Goal: Transaction & Acquisition: Register for event/course

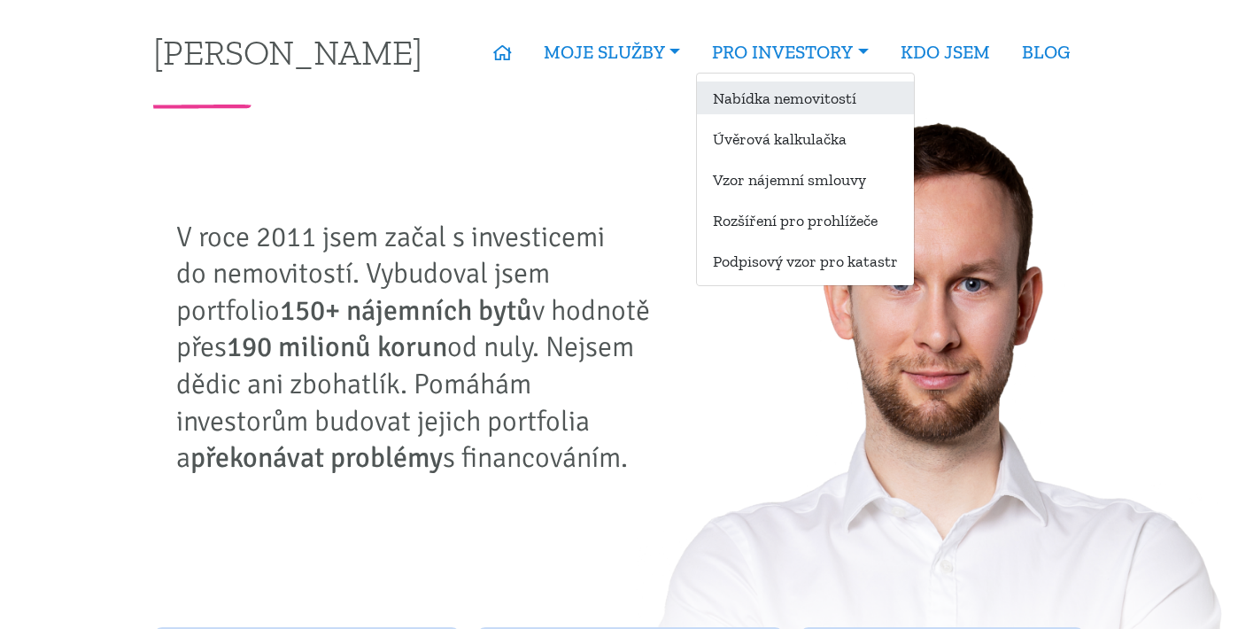
click at [805, 103] on link "Nabídka nemovitostí" at bounding box center [805, 97] width 217 height 33
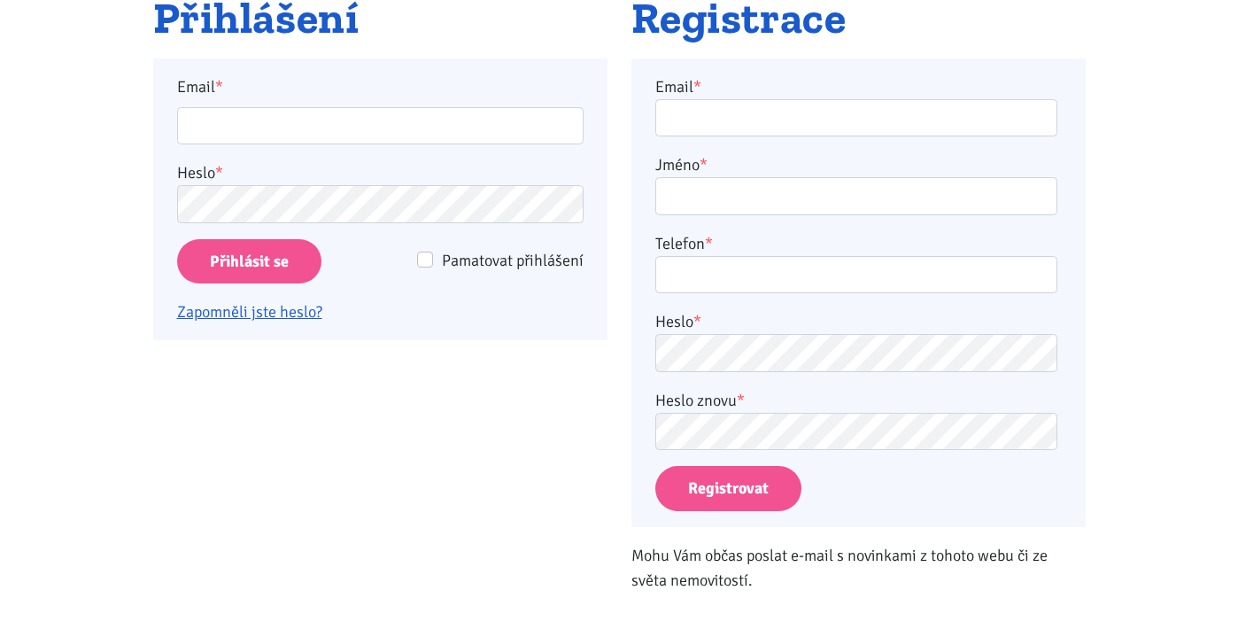
scroll to position [167, 0]
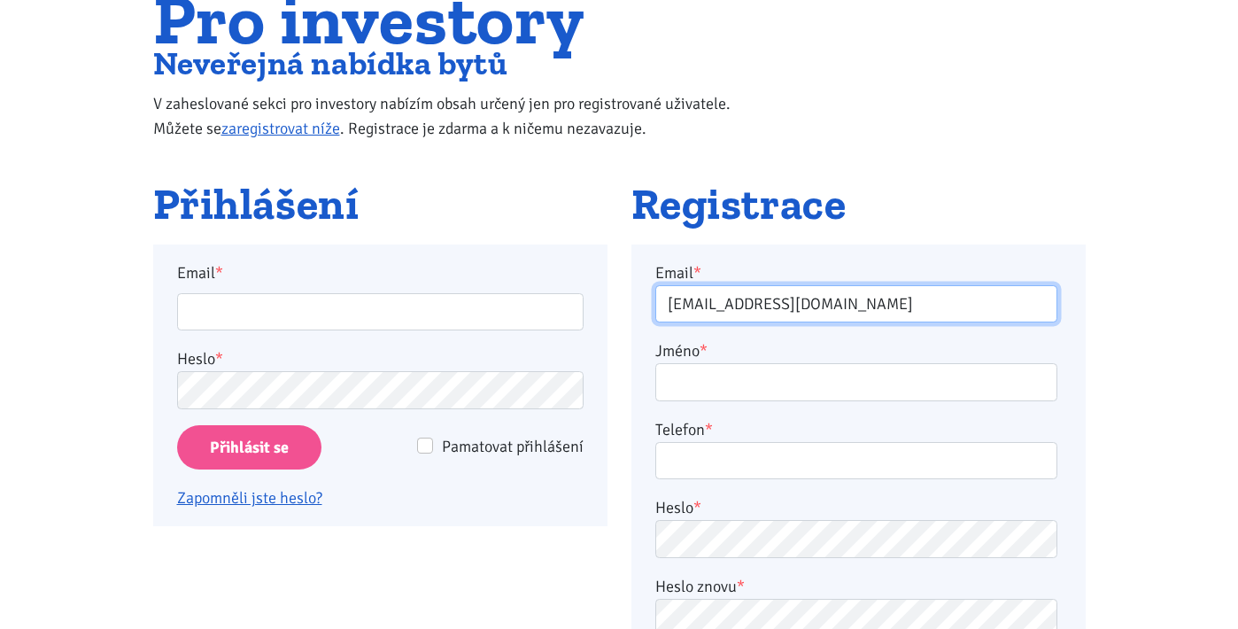
type input "becka.jan@seznam.cz"
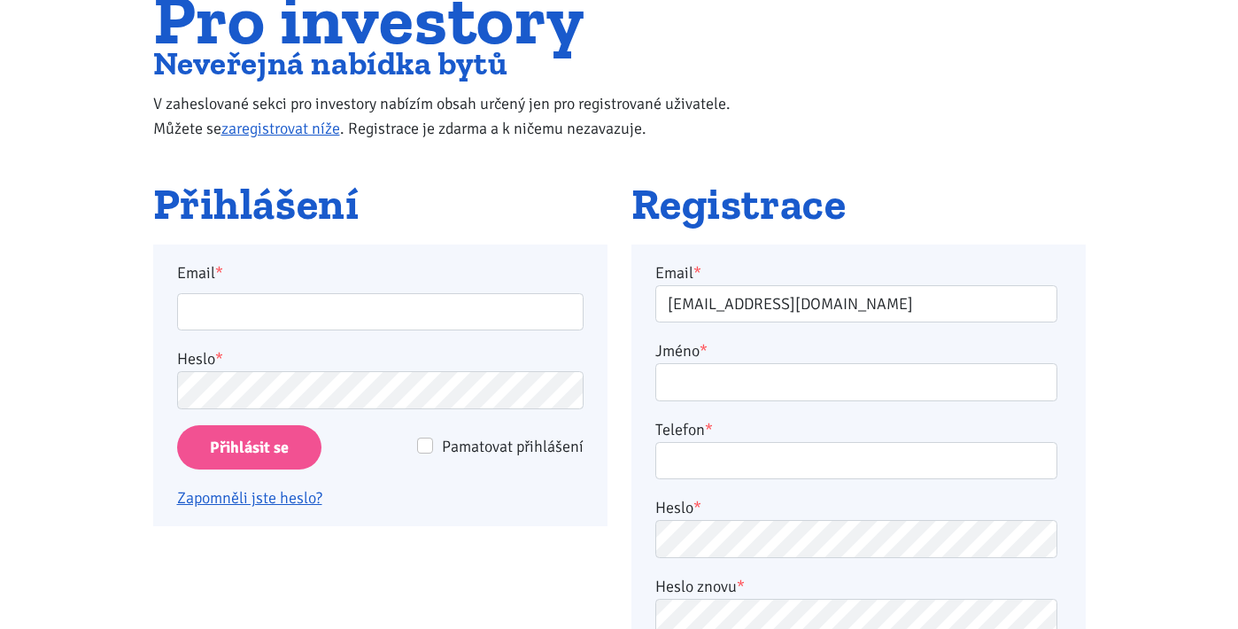
click at [687, 357] on label "Jméno *" at bounding box center [681, 350] width 52 height 25
click at [687, 363] on input "Jméno *" at bounding box center [856, 382] width 402 height 38
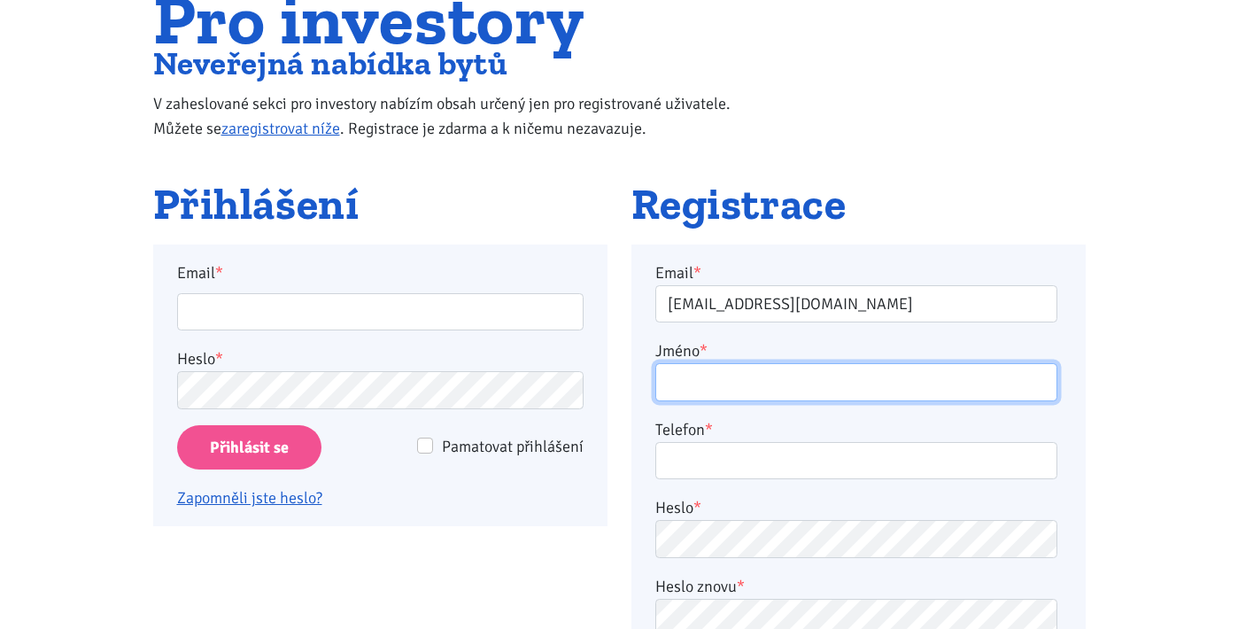
click at [691, 371] on input "Jméno *" at bounding box center [856, 382] width 402 height 38
type input "Jan Bečka"
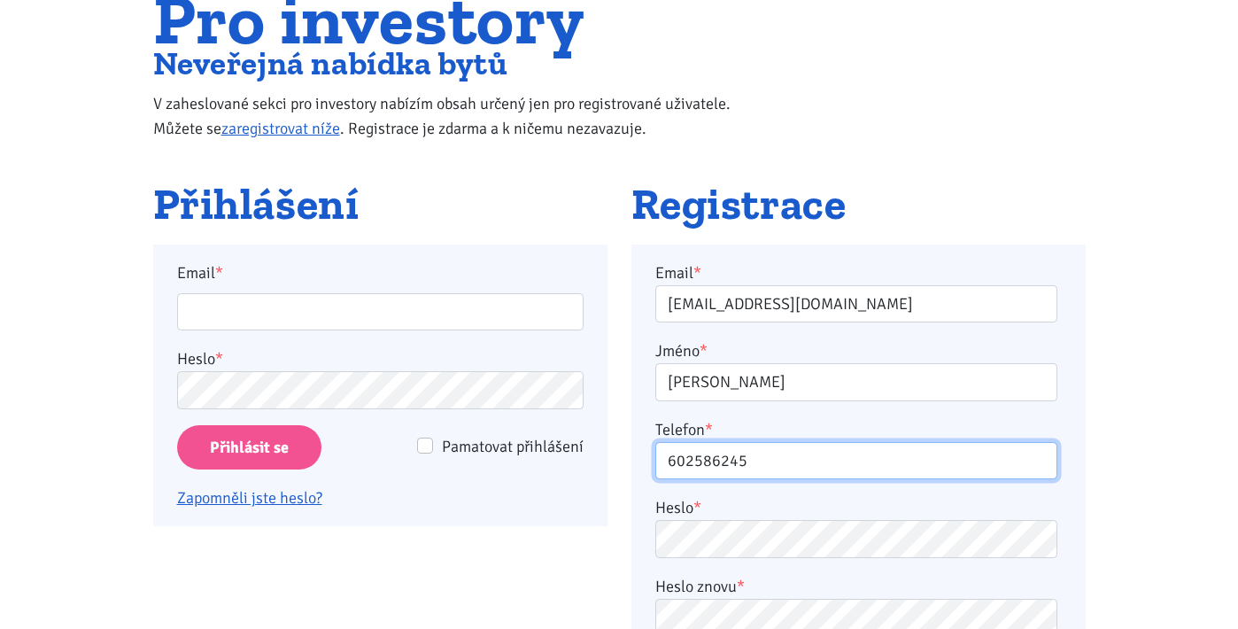
type input "602586245"
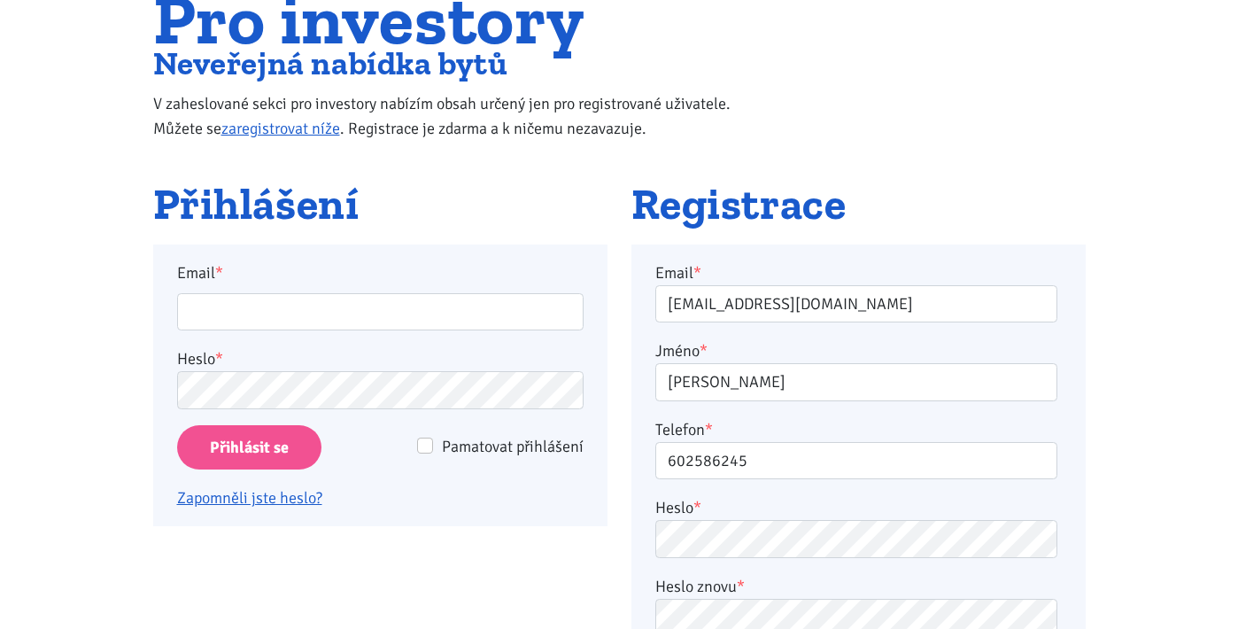
scroll to position [0, 0]
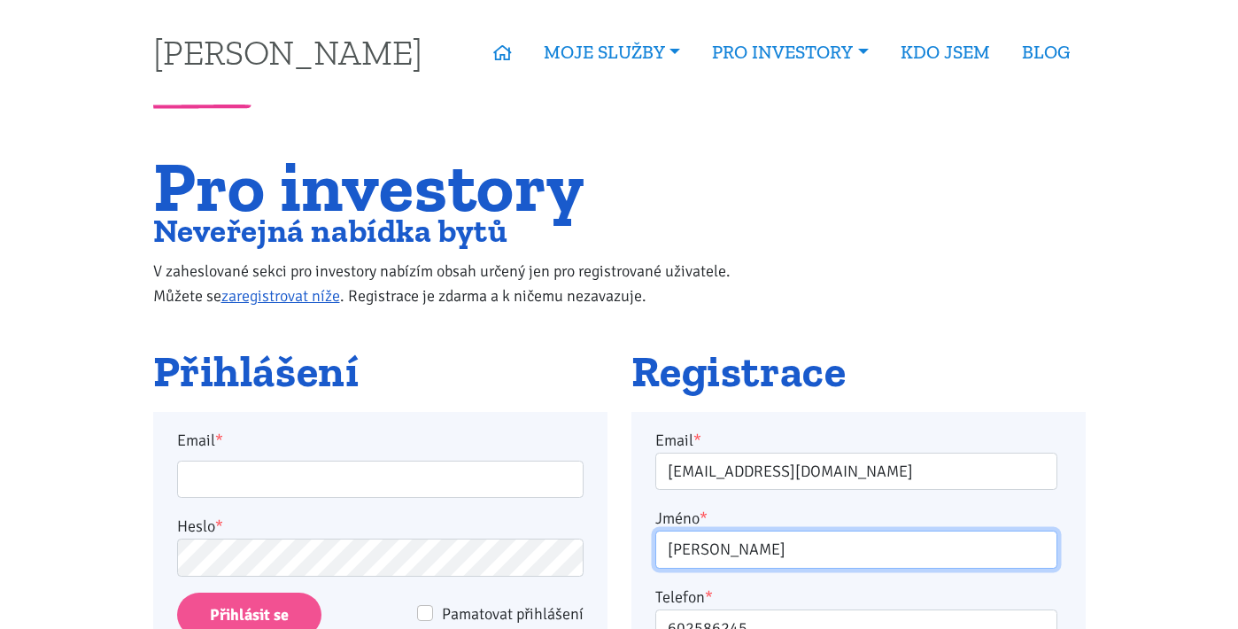
click at [724, 530] on input "Jan Bečka" at bounding box center [856, 549] width 402 height 38
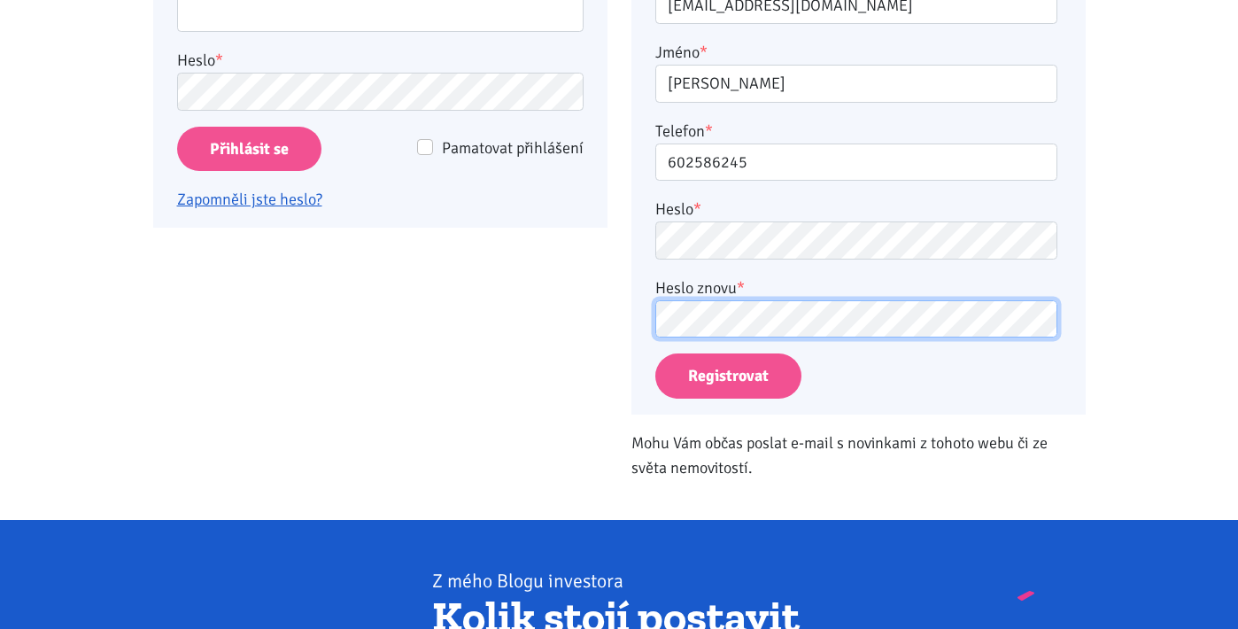
scroll to position [470, 0]
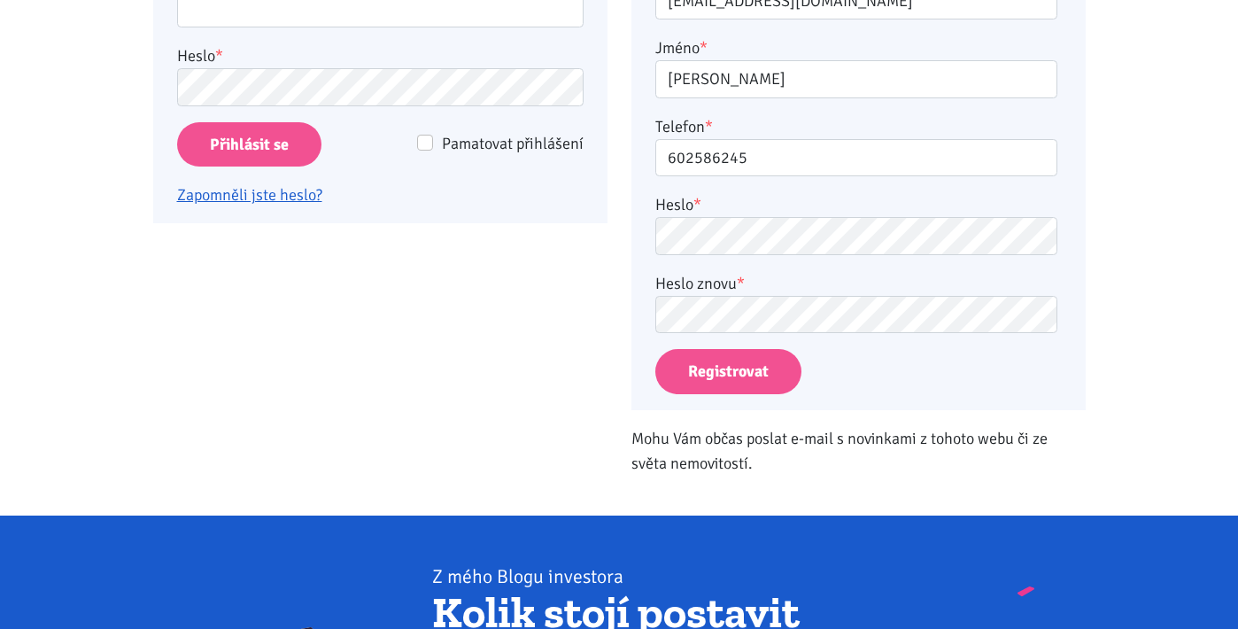
click at [1062, 374] on div "Email * becka.jan@seznam.cz Jméno * Jan Bečka Telefon * 602586245 Heslo * Heslo…" at bounding box center [858, 176] width 454 height 468
click at [764, 379] on button "Registrovat" at bounding box center [728, 371] width 146 height 45
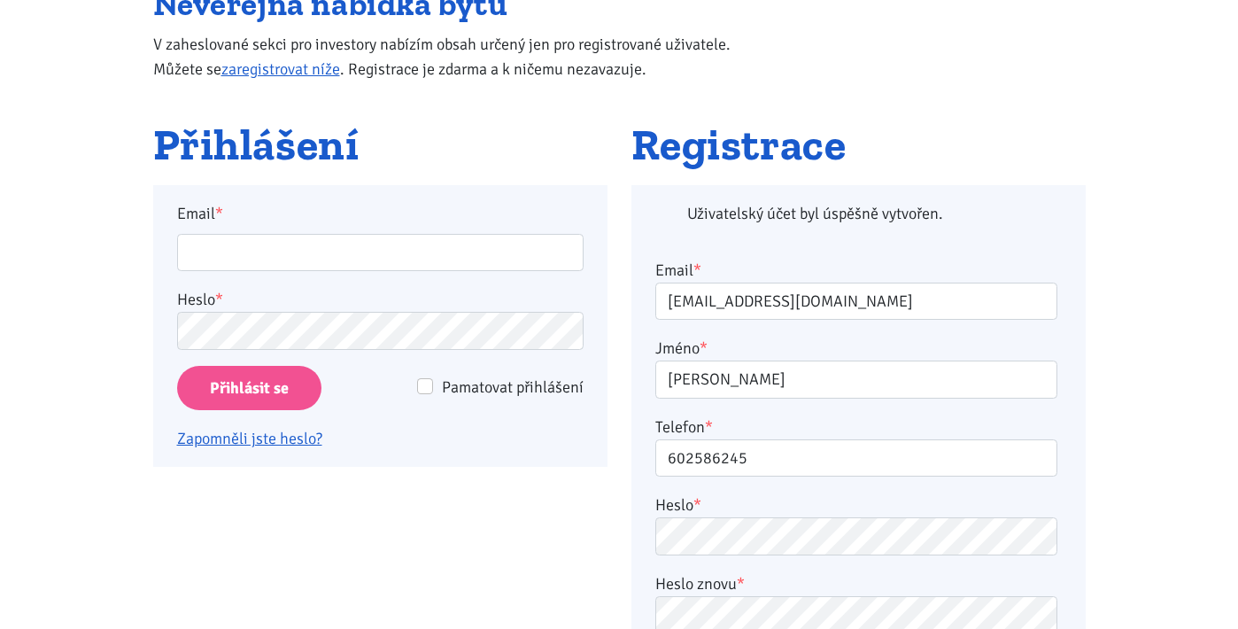
scroll to position [226, 0]
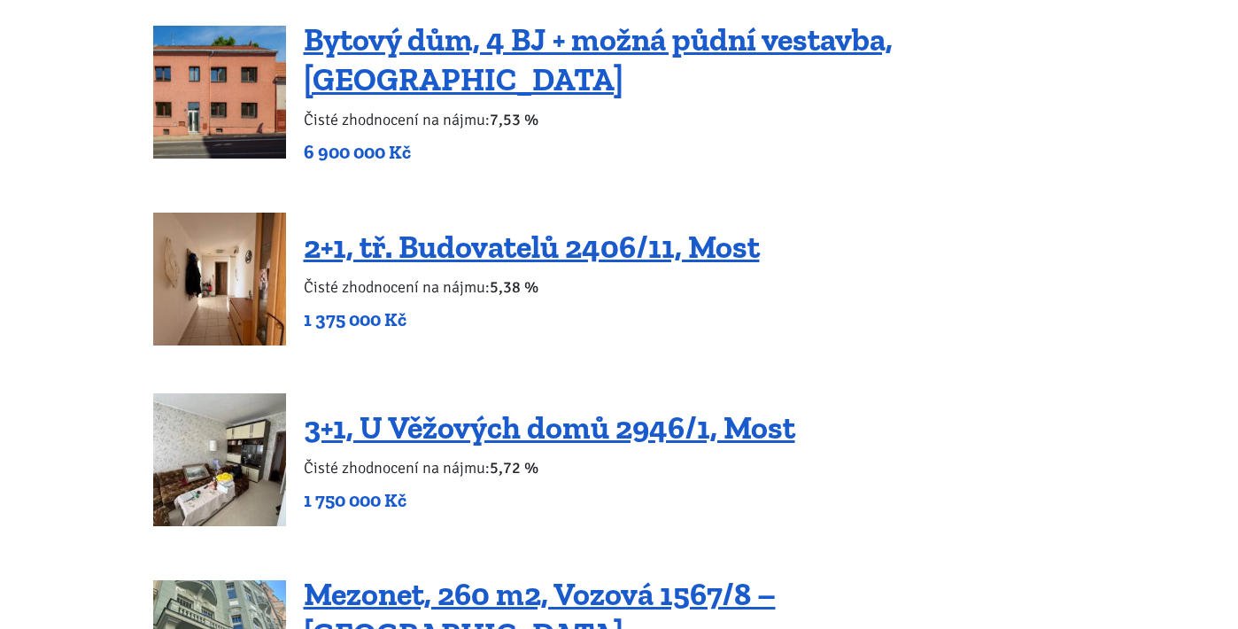
scroll to position [2584, 0]
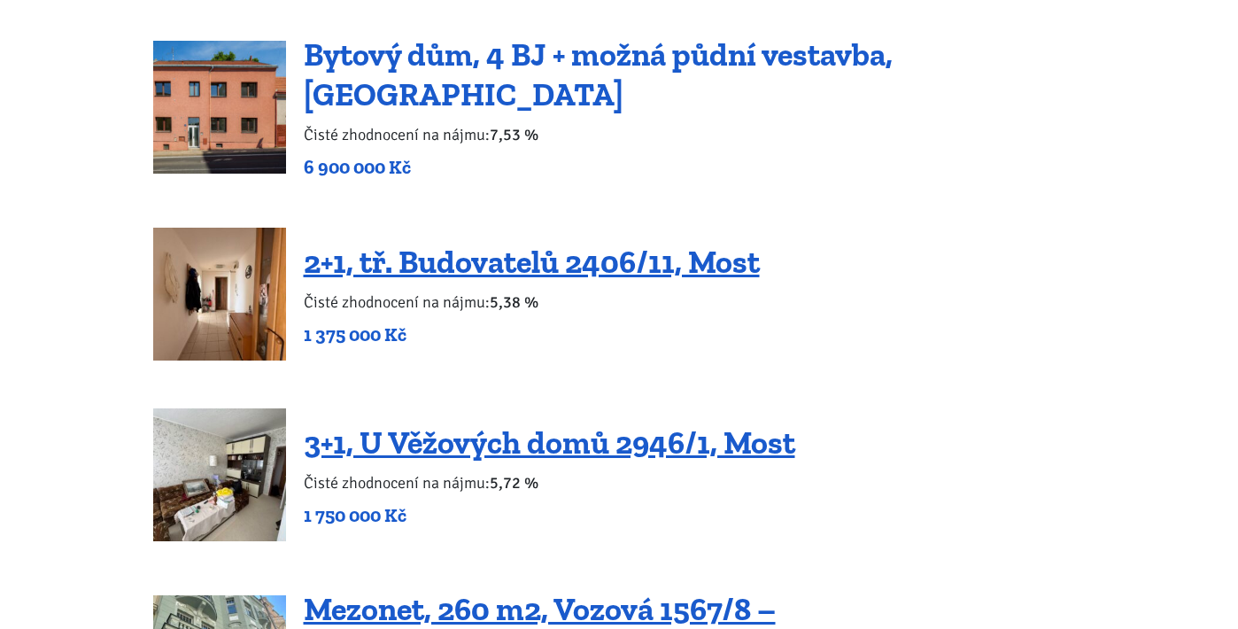
click at [453, 71] on link "Bytový dům, 4 BJ + možná půdní vestavba, [GEOGRAPHIC_DATA]" at bounding box center [598, 74] width 589 height 78
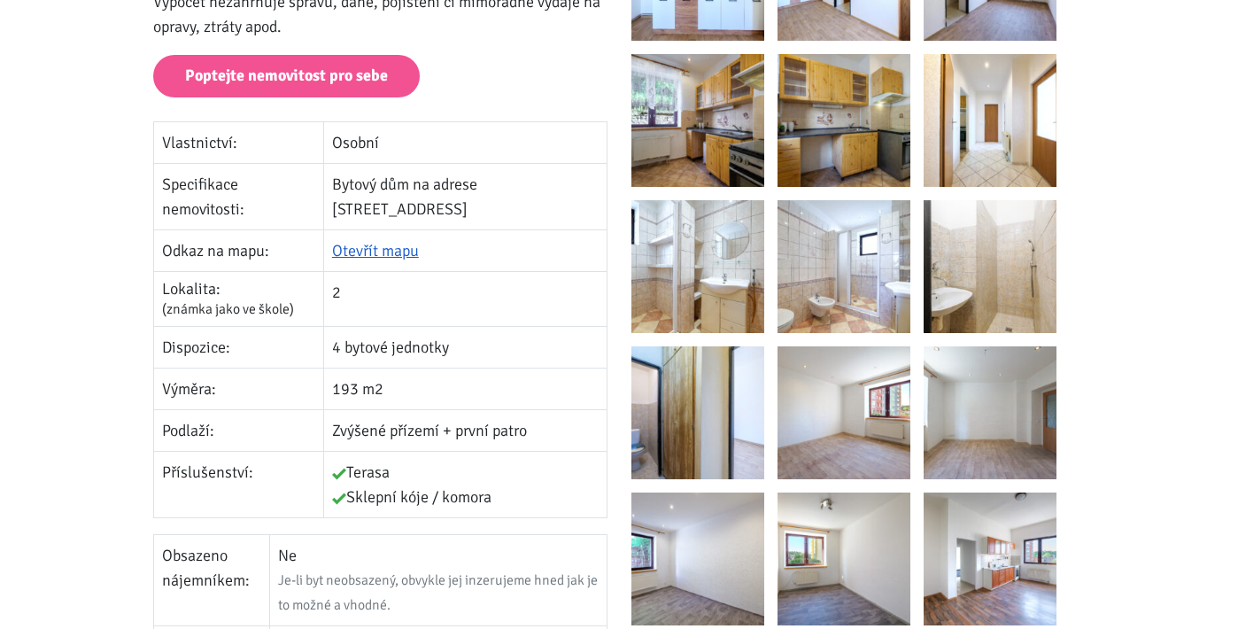
scroll to position [279, 0]
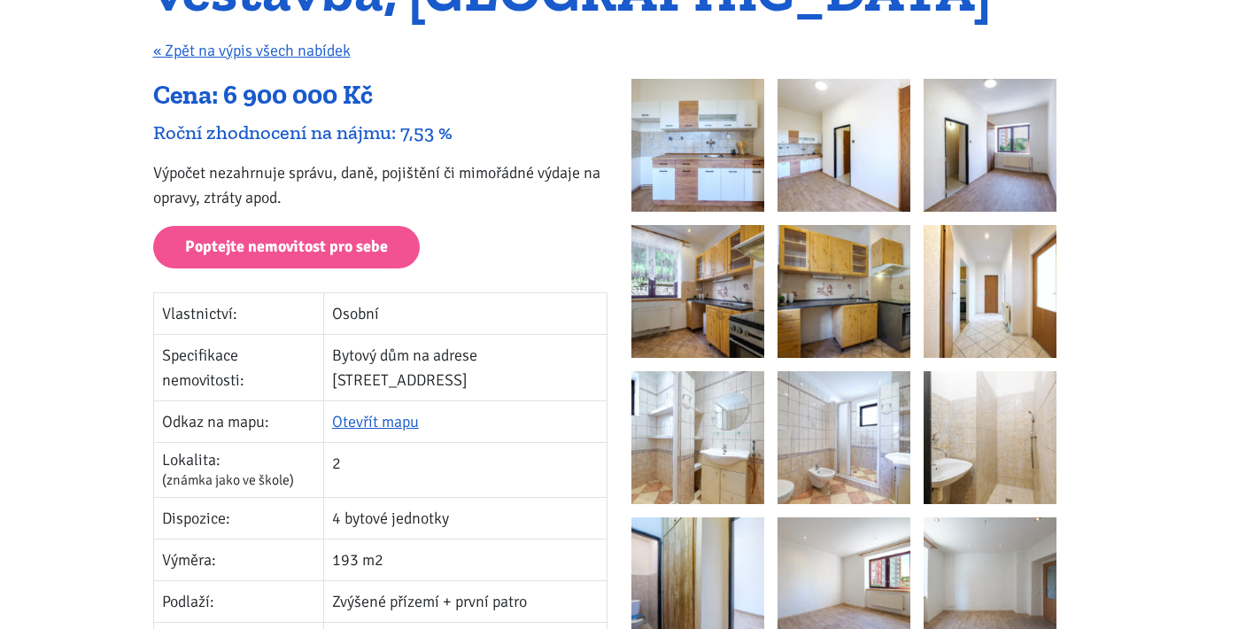
click at [705, 175] on img at bounding box center [697, 145] width 133 height 133
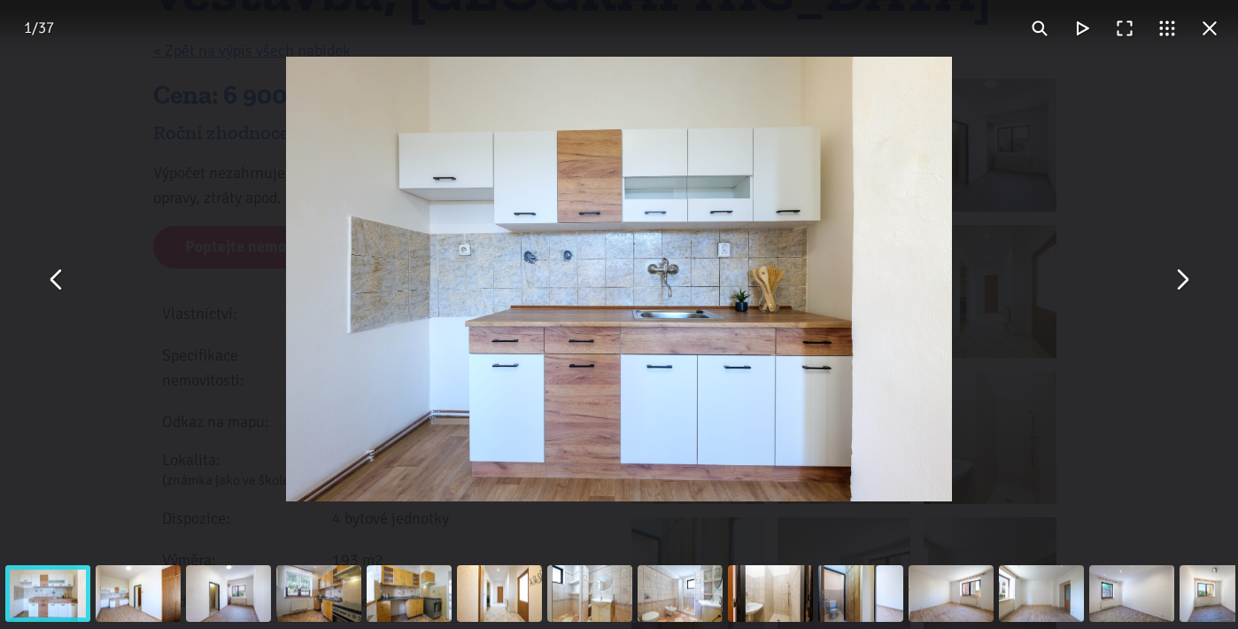
click at [1204, 291] on div "You can close this modal content with the ESC key" at bounding box center [619, 279] width 1238 height 558
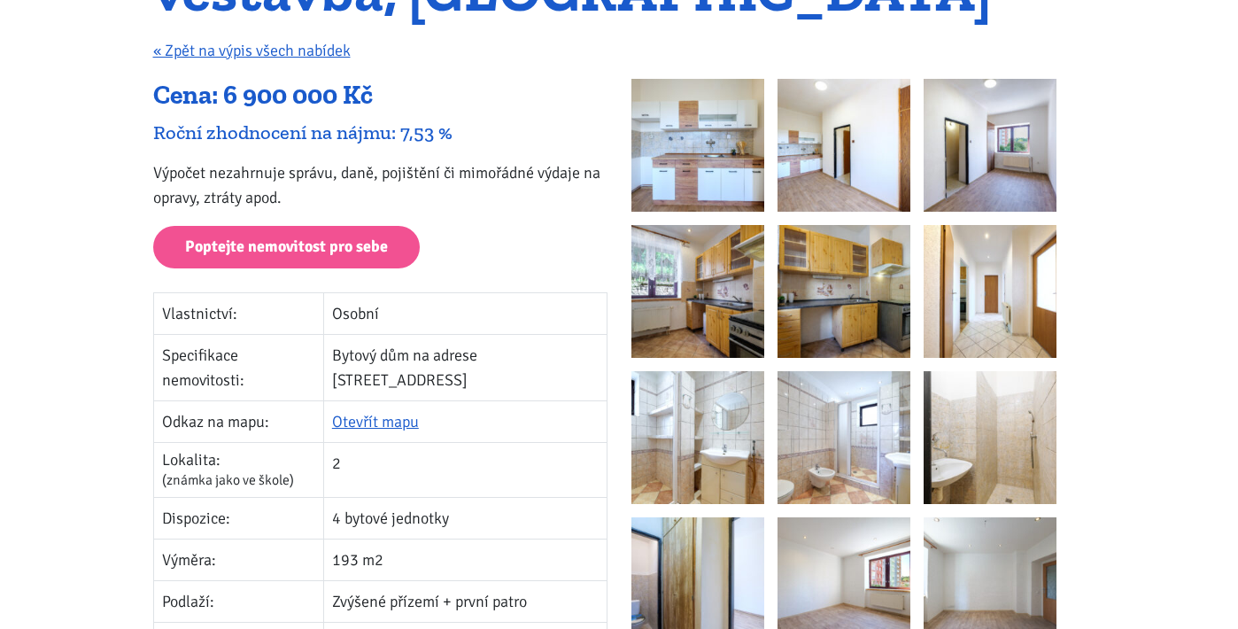
click at [1197, 290] on button "You can close this modal content with the ESC key" at bounding box center [1181, 279] width 43 height 43
click at [835, 328] on img at bounding box center [844, 291] width 133 height 133
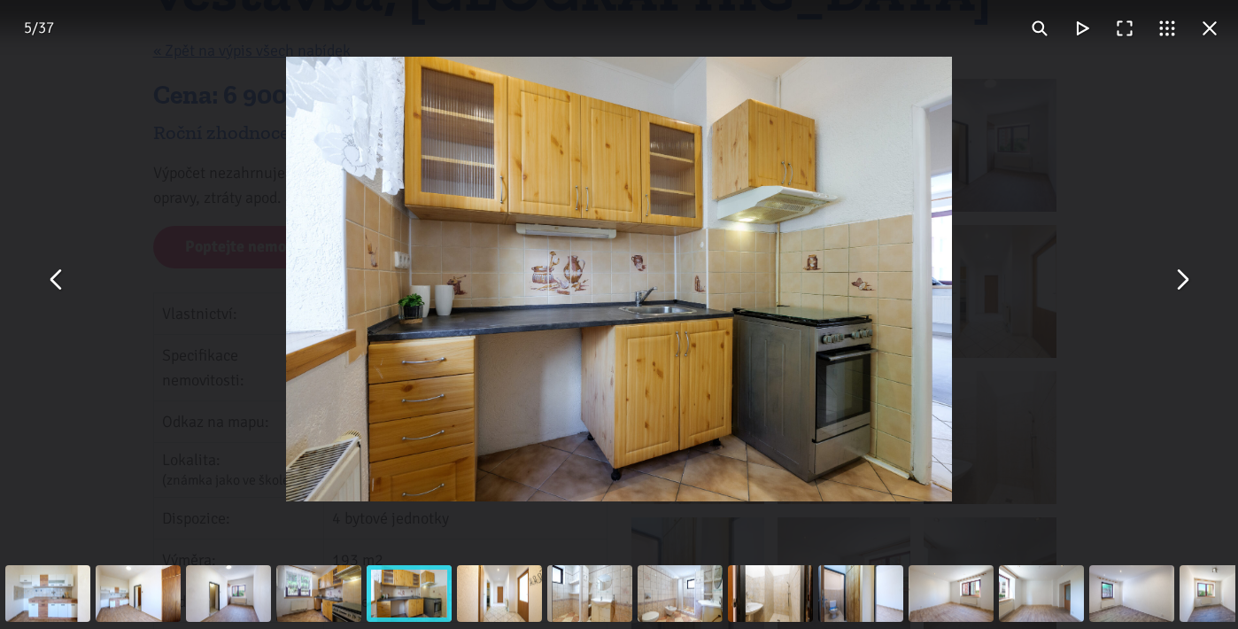
click at [1183, 289] on button "You can close this modal content with the ESC key" at bounding box center [1181, 279] width 43 height 43
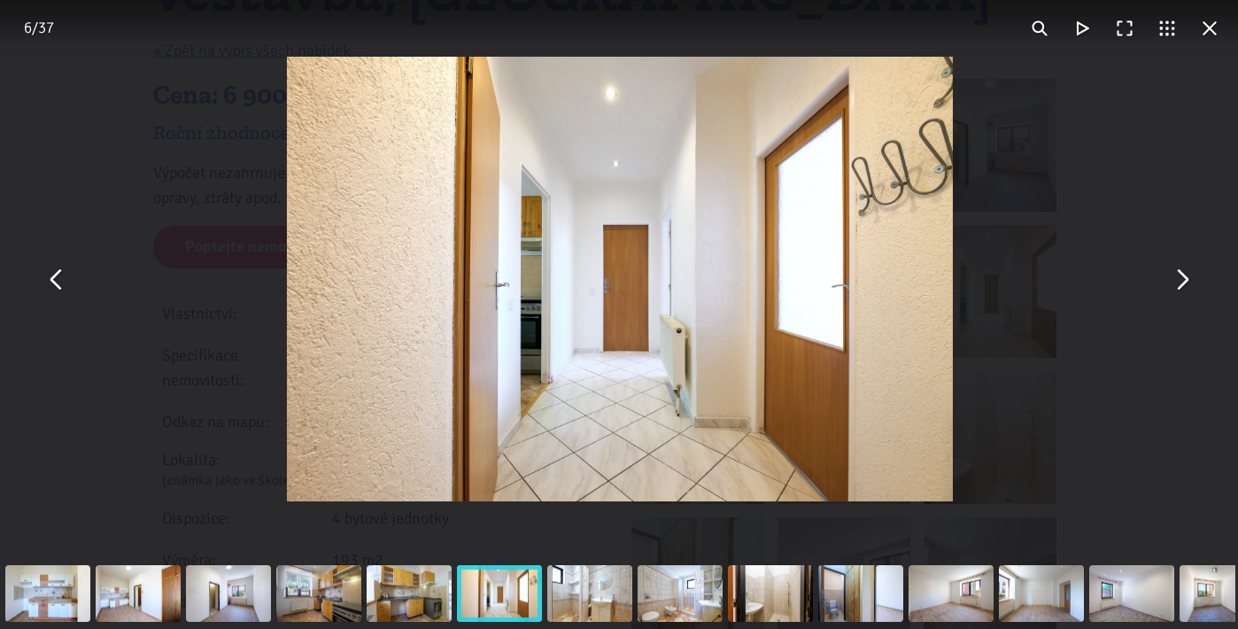
click at [1183, 289] on button "You can close this modal content with the ESC key" at bounding box center [1181, 279] width 43 height 43
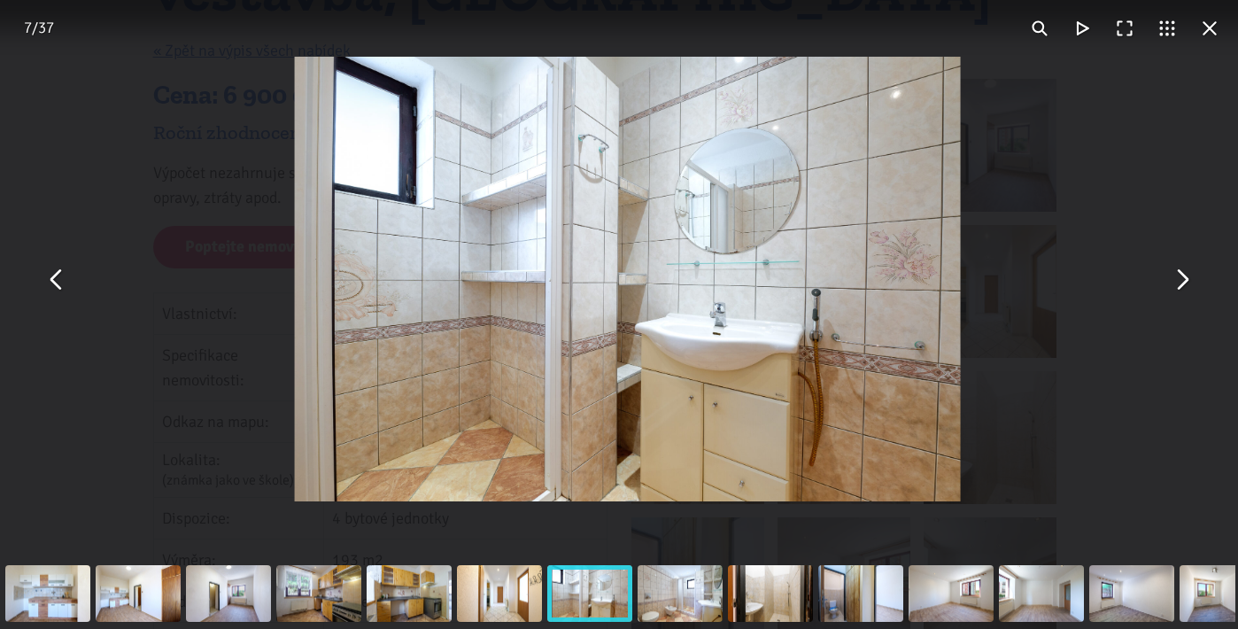
click at [1183, 289] on button "You can close this modal content with the ESC key" at bounding box center [1181, 279] width 43 height 43
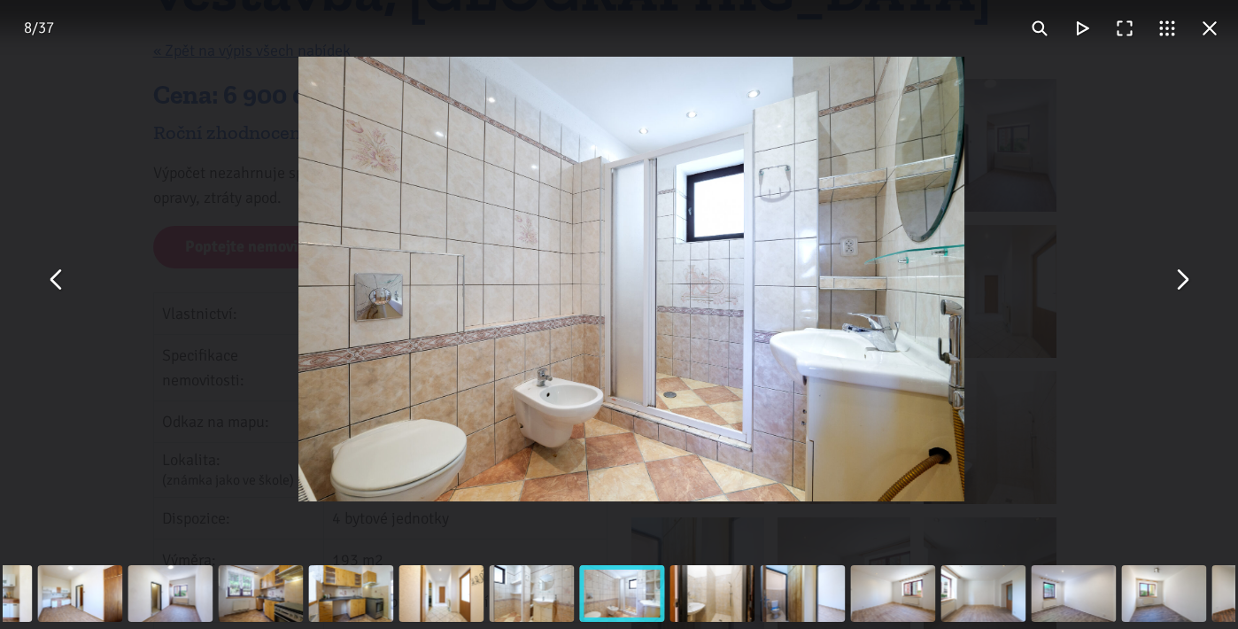
click at [1183, 289] on button "You can close this modal content with the ESC key" at bounding box center [1181, 279] width 43 height 43
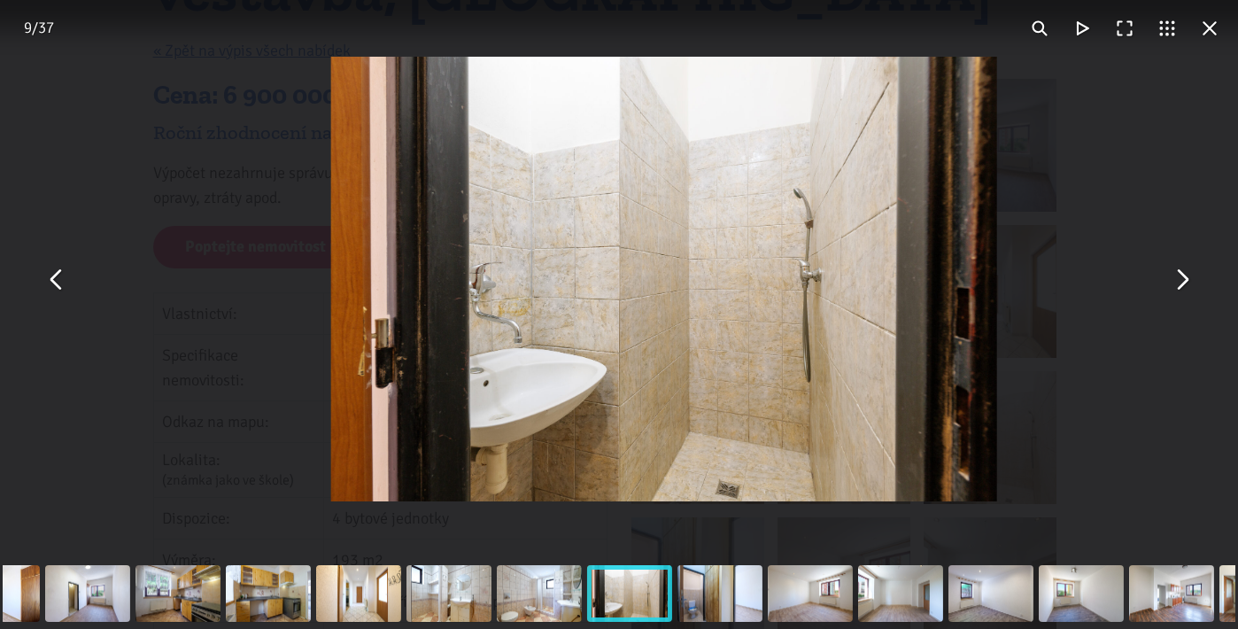
click at [1183, 289] on button "You can close this modal content with the ESC key" at bounding box center [1181, 279] width 43 height 43
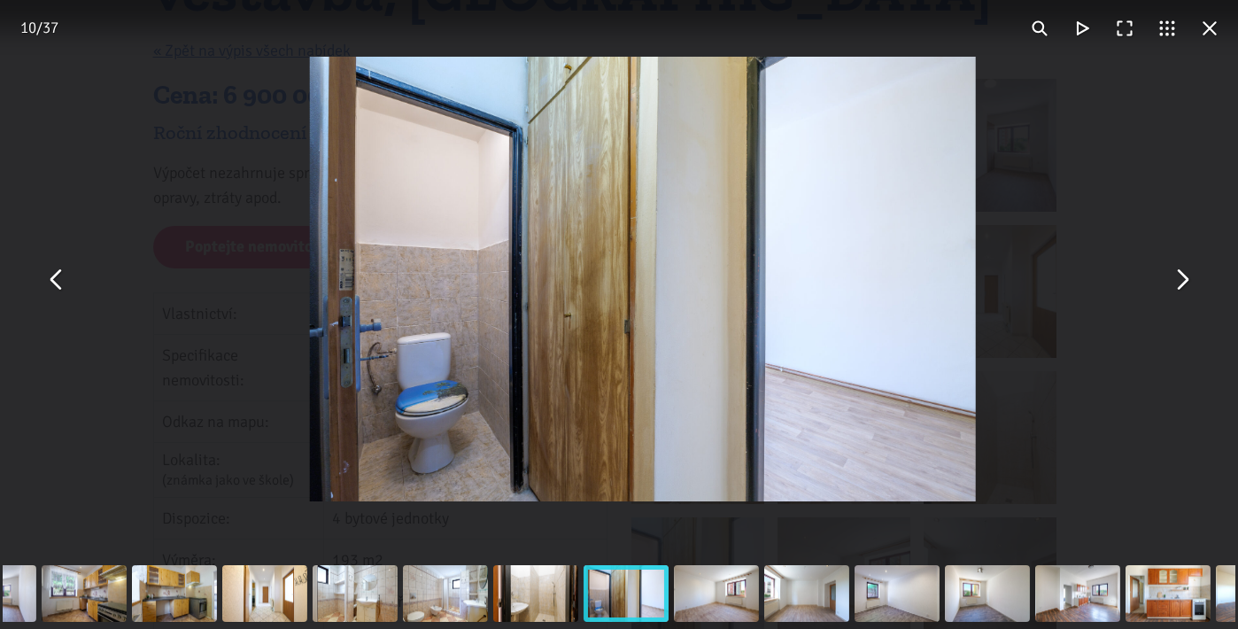
click at [1183, 289] on button "You can close this modal content with the ESC key" at bounding box center [1181, 279] width 43 height 43
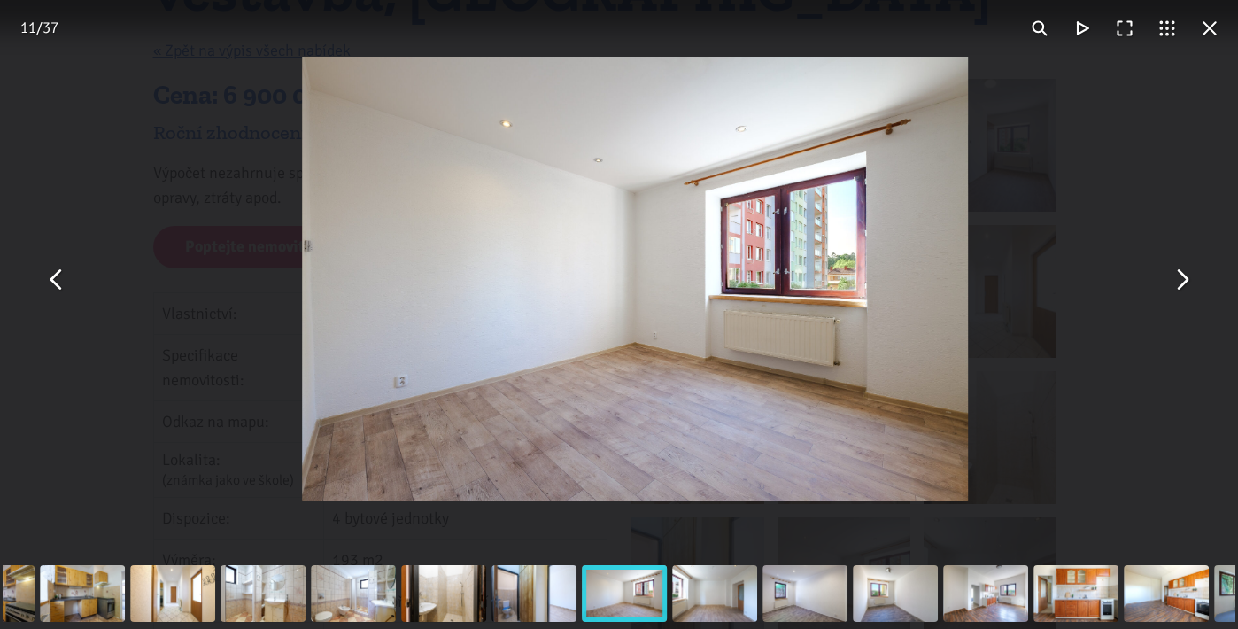
click at [1183, 289] on button "You can close this modal content with the ESC key" at bounding box center [1181, 279] width 43 height 43
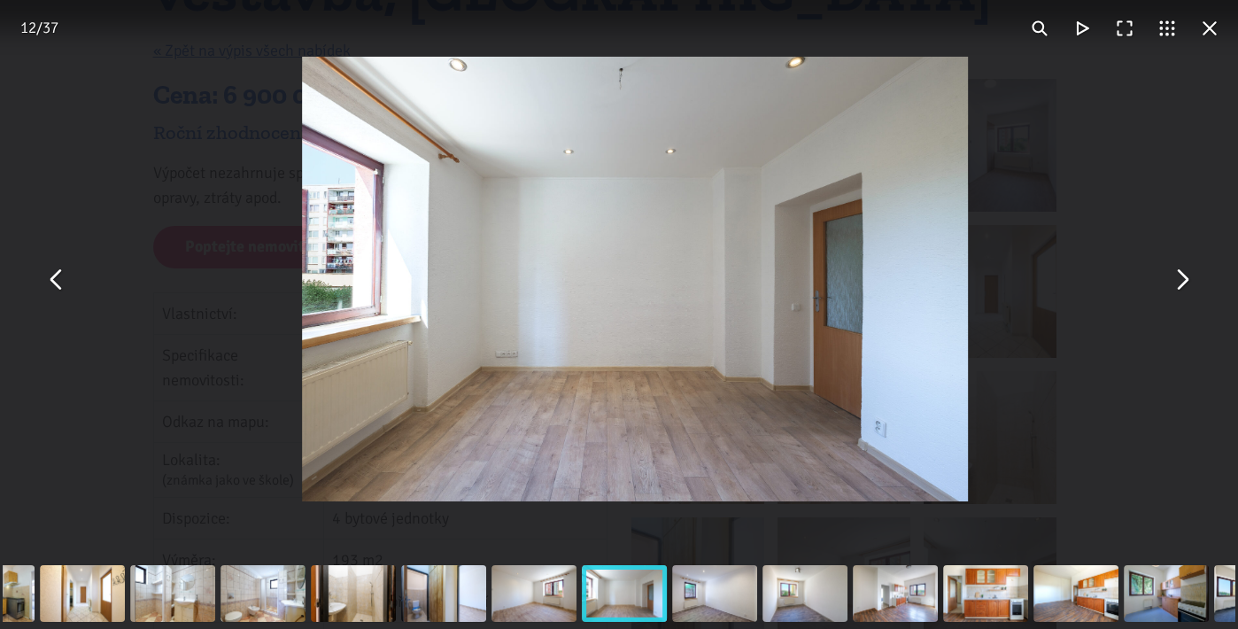
click at [1183, 289] on button "You can close this modal content with the ESC key" at bounding box center [1181, 279] width 43 height 43
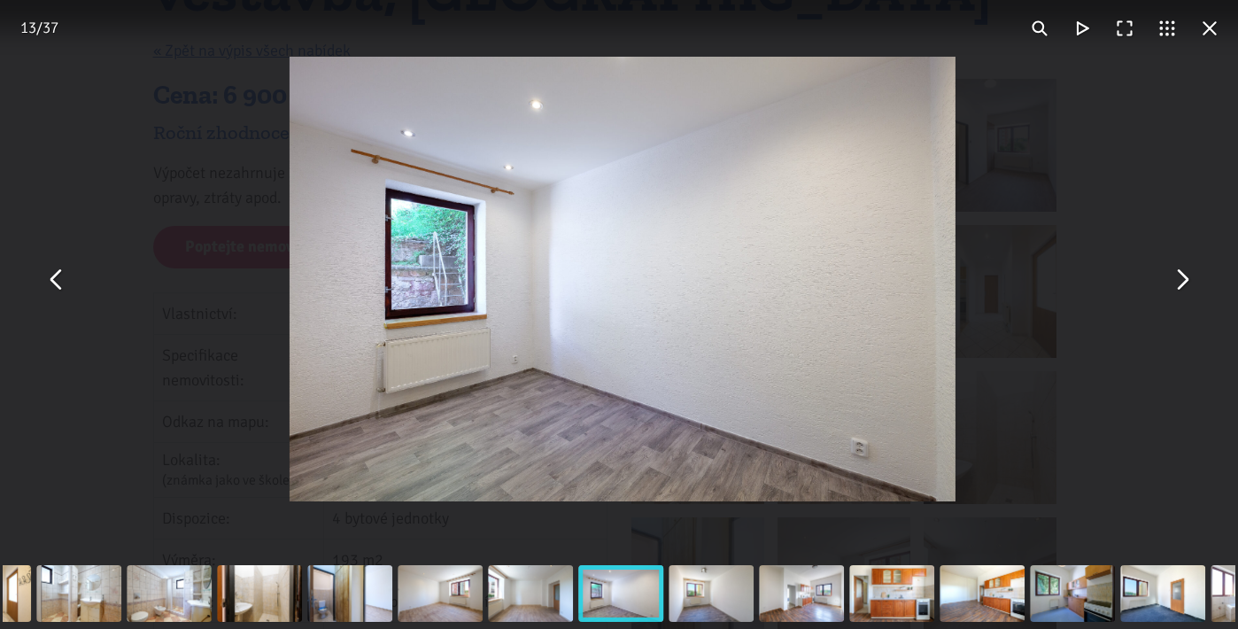
click at [1183, 289] on button "You can close this modal content with the ESC key" at bounding box center [1181, 279] width 43 height 43
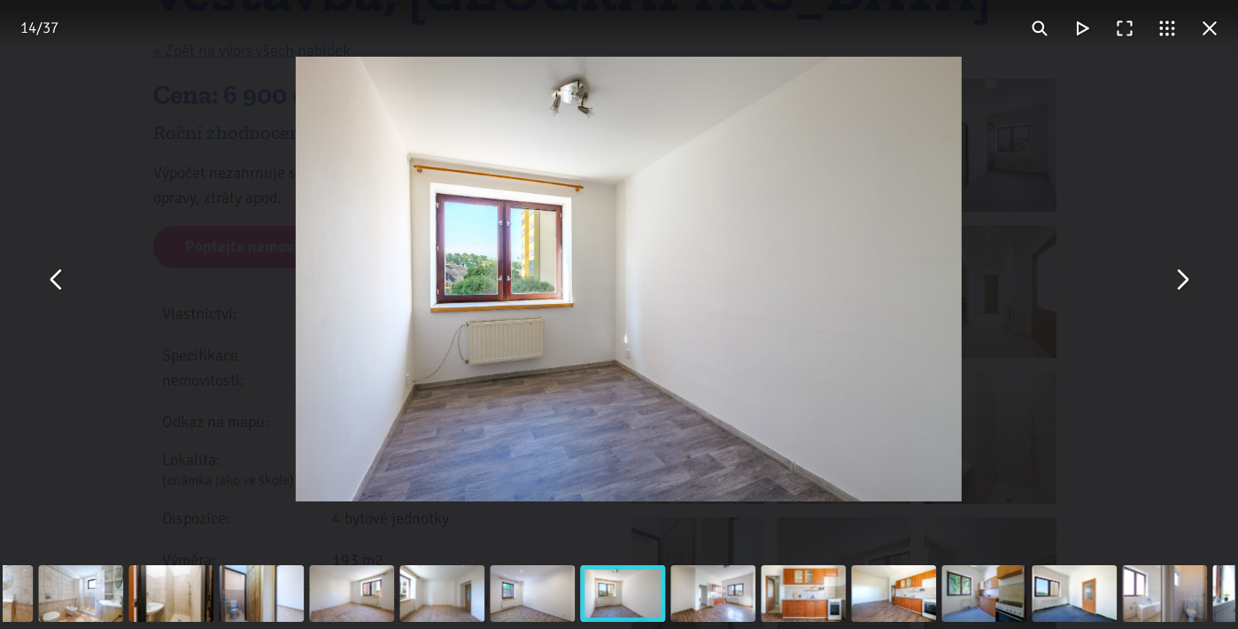
click at [1183, 289] on button "You can close this modal content with the ESC key" at bounding box center [1181, 279] width 43 height 43
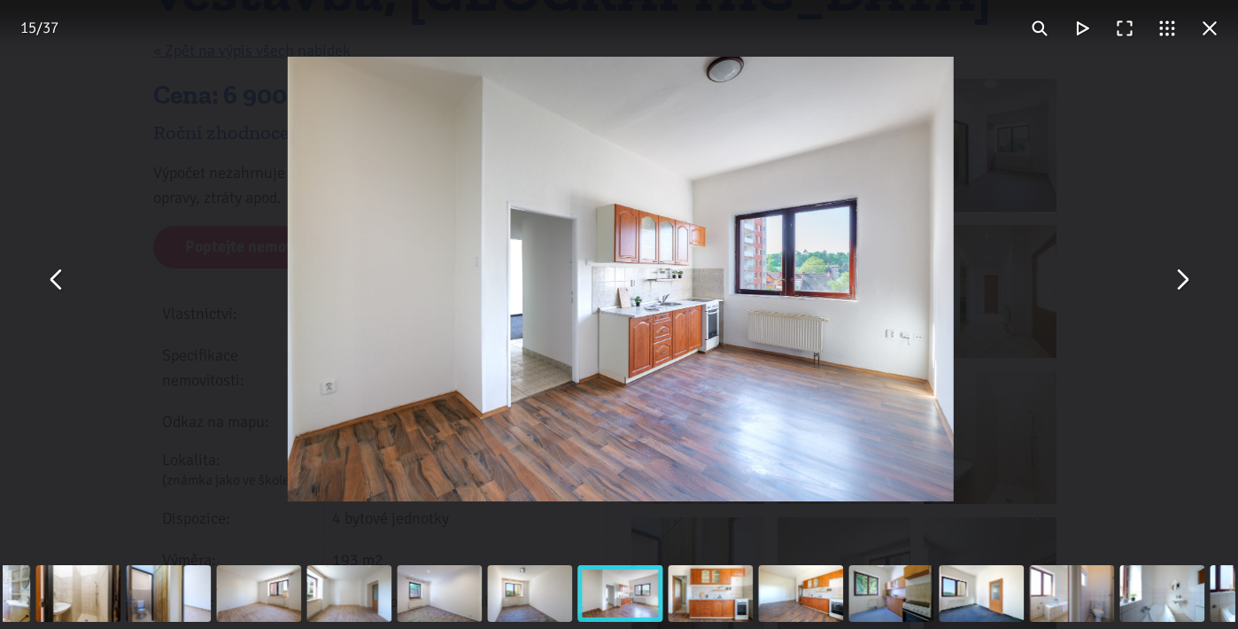
click at [1183, 289] on button "You can close this modal content with the ESC key" at bounding box center [1181, 279] width 43 height 43
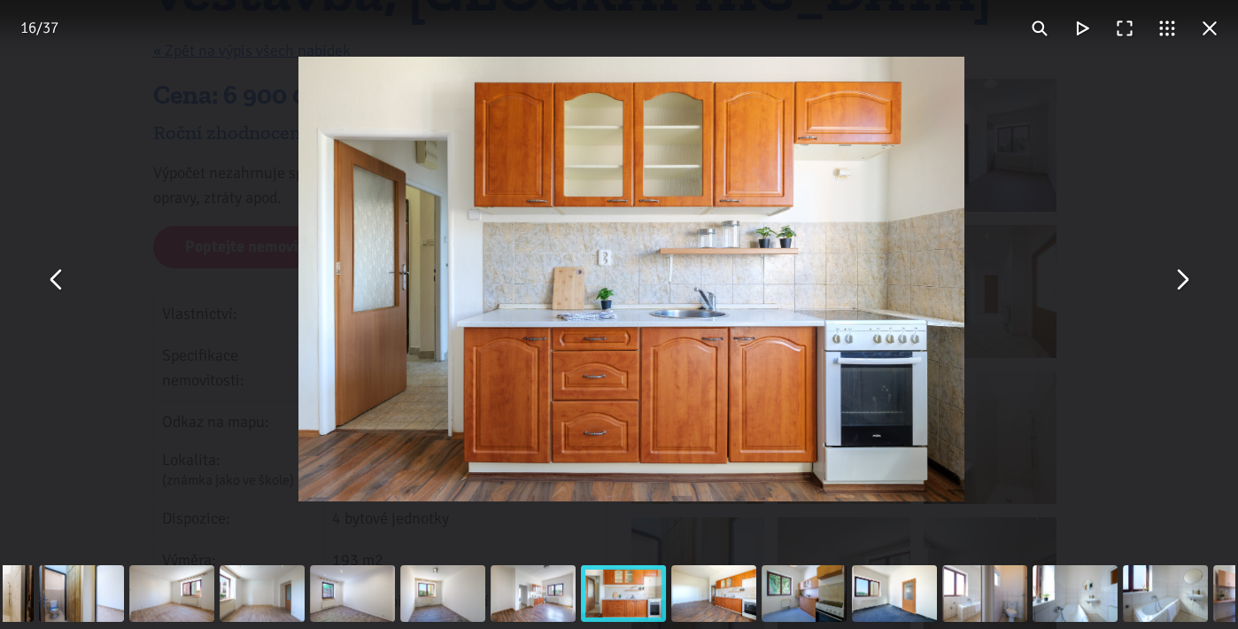
click at [1183, 289] on button "You can close this modal content with the ESC key" at bounding box center [1181, 279] width 43 height 43
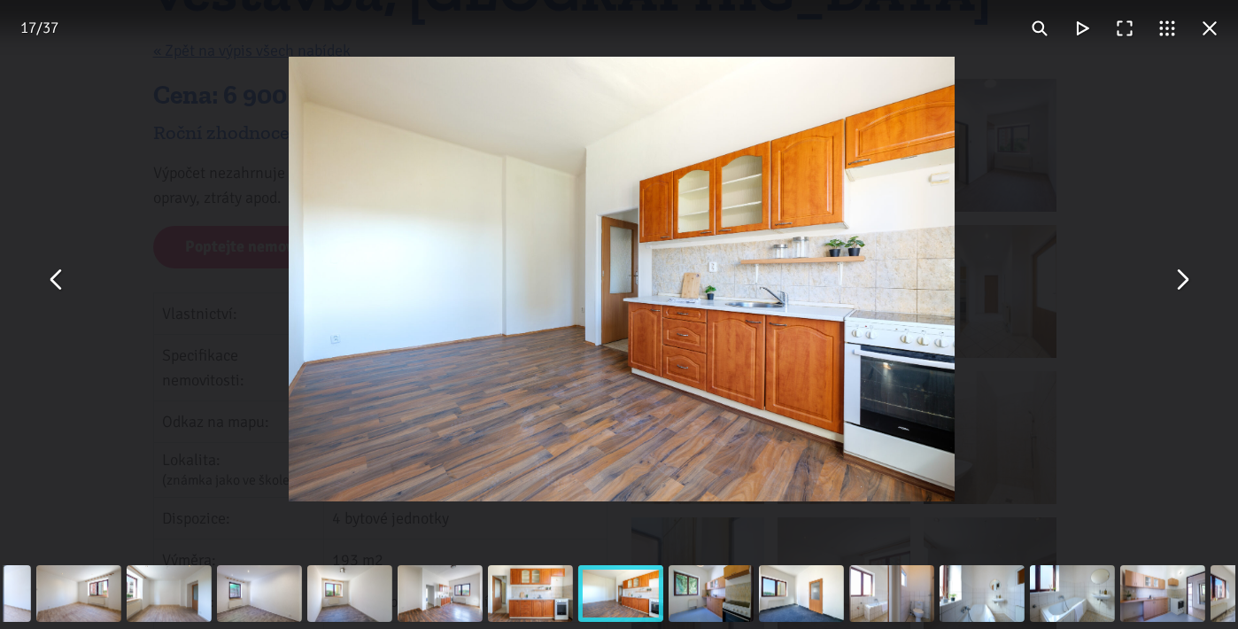
click at [1183, 289] on button "You can close this modal content with the ESC key" at bounding box center [1181, 279] width 43 height 43
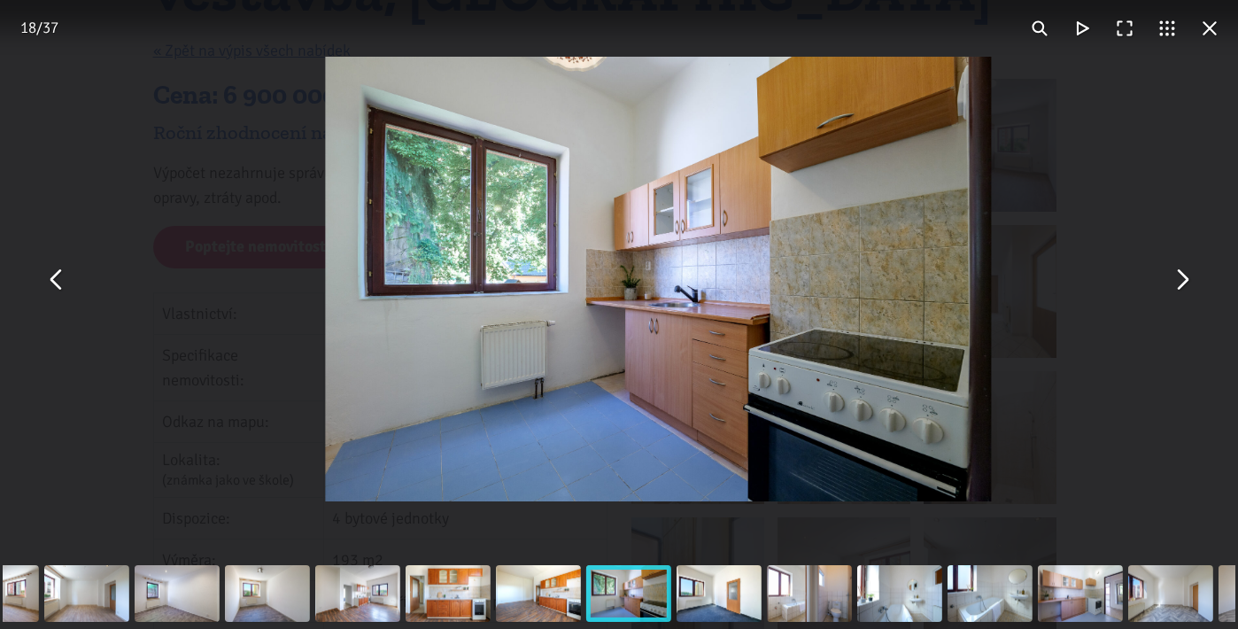
click at [1183, 289] on button "You can close this modal content with the ESC key" at bounding box center [1181, 279] width 43 height 43
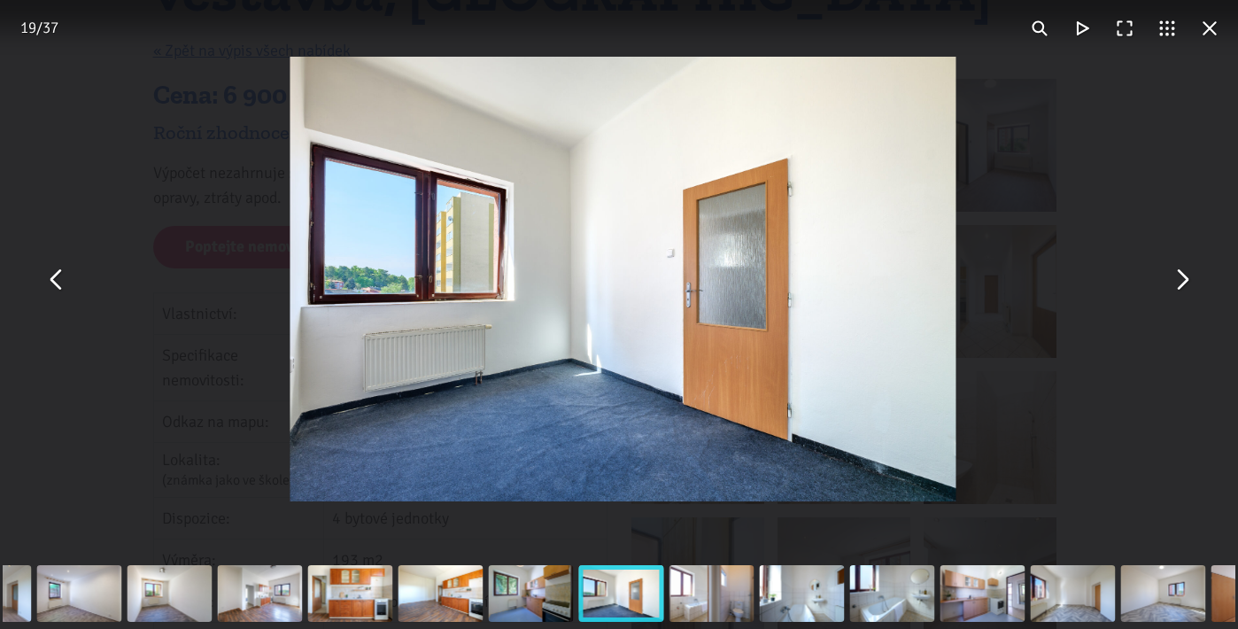
click at [1183, 289] on button "You can close this modal content with the ESC key" at bounding box center [1181, 279] width 43 height 43
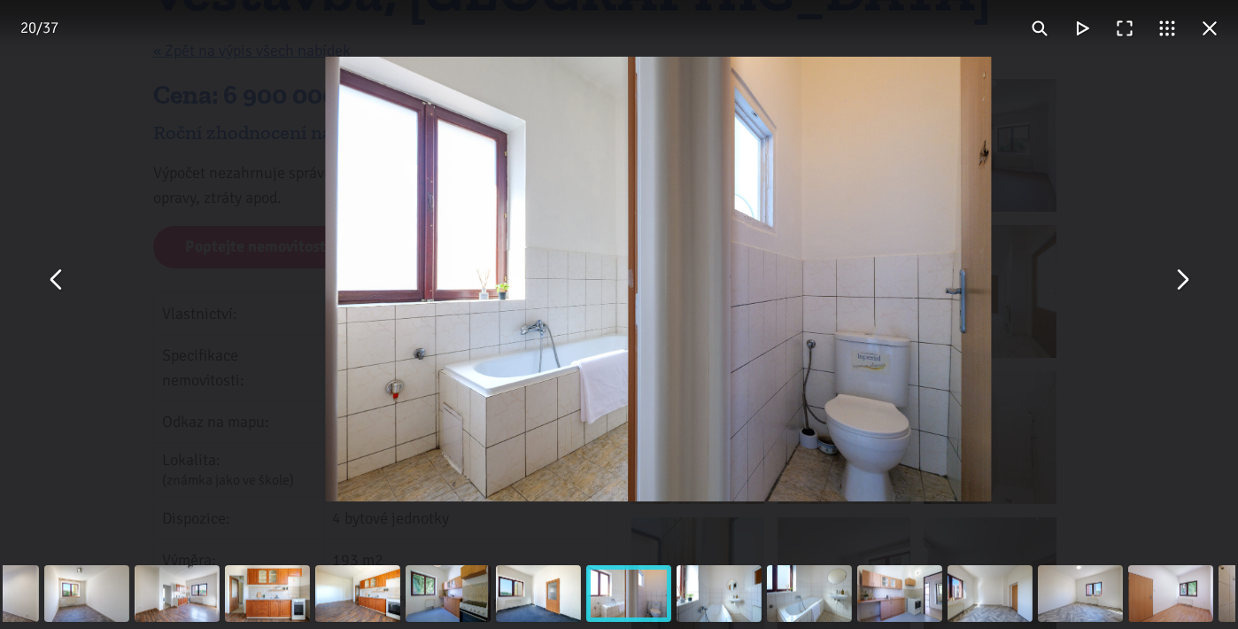
click at [1183, 289] on button "You can close this modal content with the ESC key" at bounding box center [1181, 279] width 43 height 43
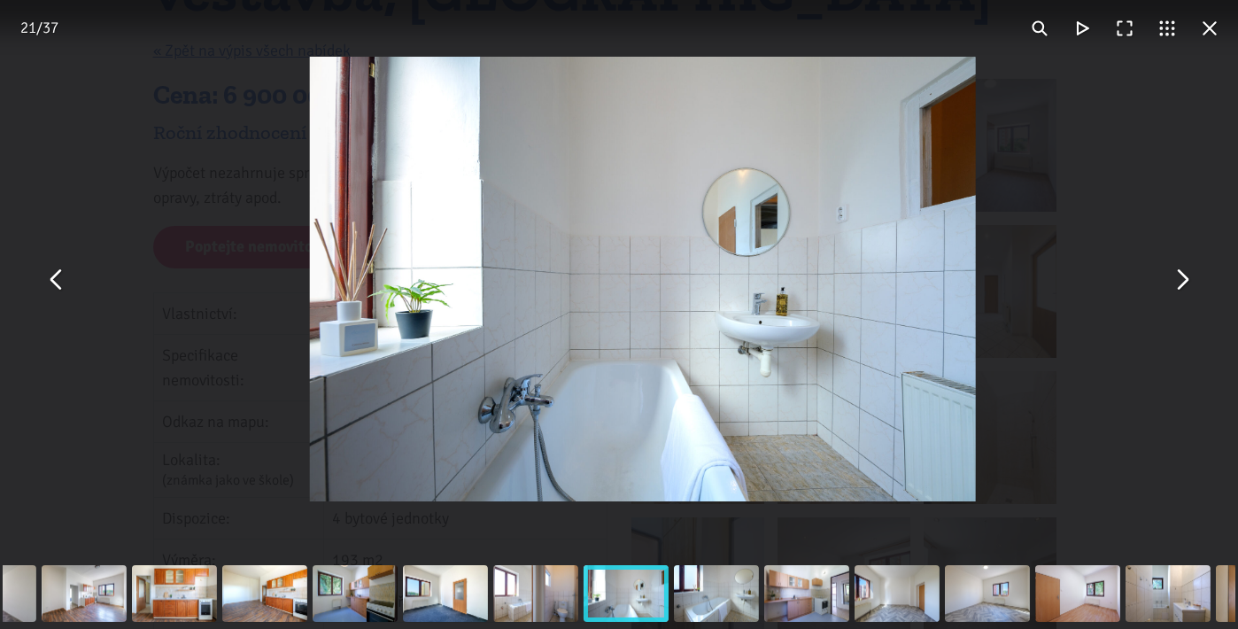
click at [1183, 289] on button "You can close this modal content with the ESC key" at bounding box center [1181, 279] width 43 height 43
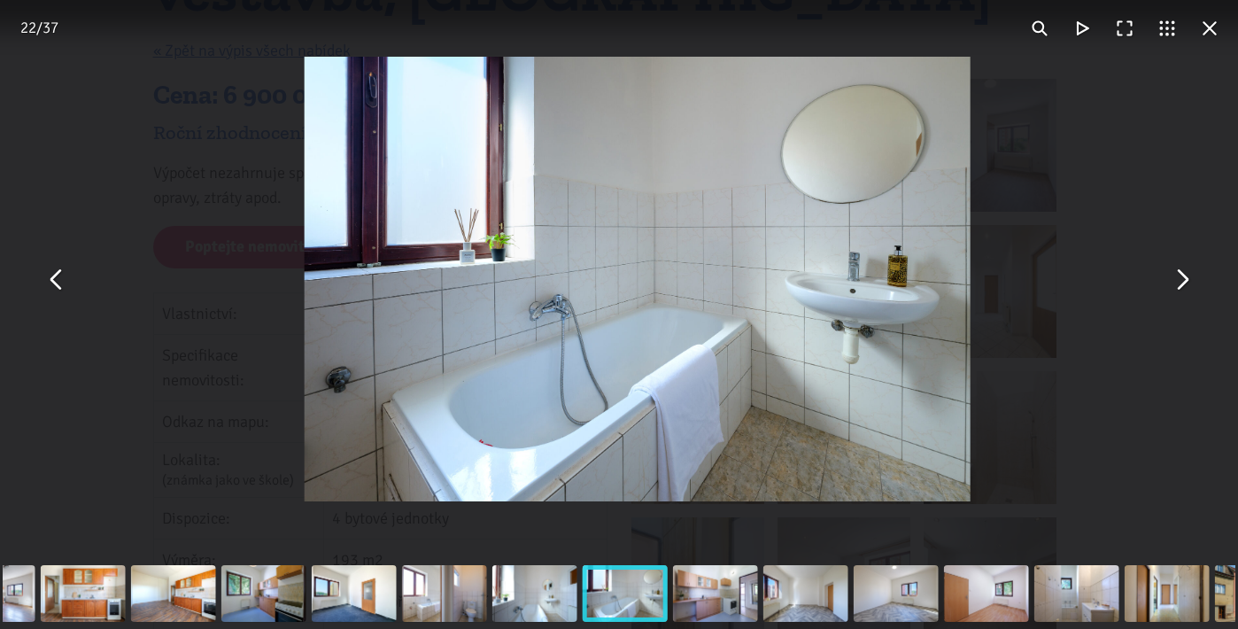
click at [1183, 289] on button "You can close this modal content with the ESC key" at bounding box center [1181, 279] width 43 height 43
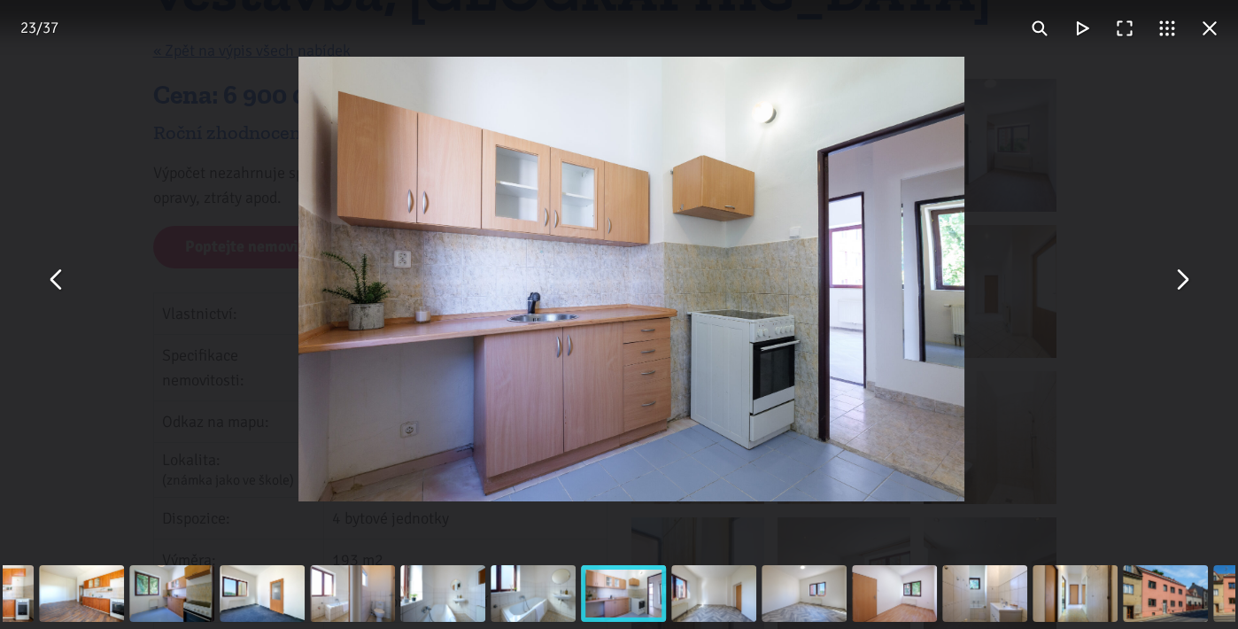
click at [1183, 289] on button "You can close this modal content with the ESC key" at bounding box center [1181, 279] width 43 height 43
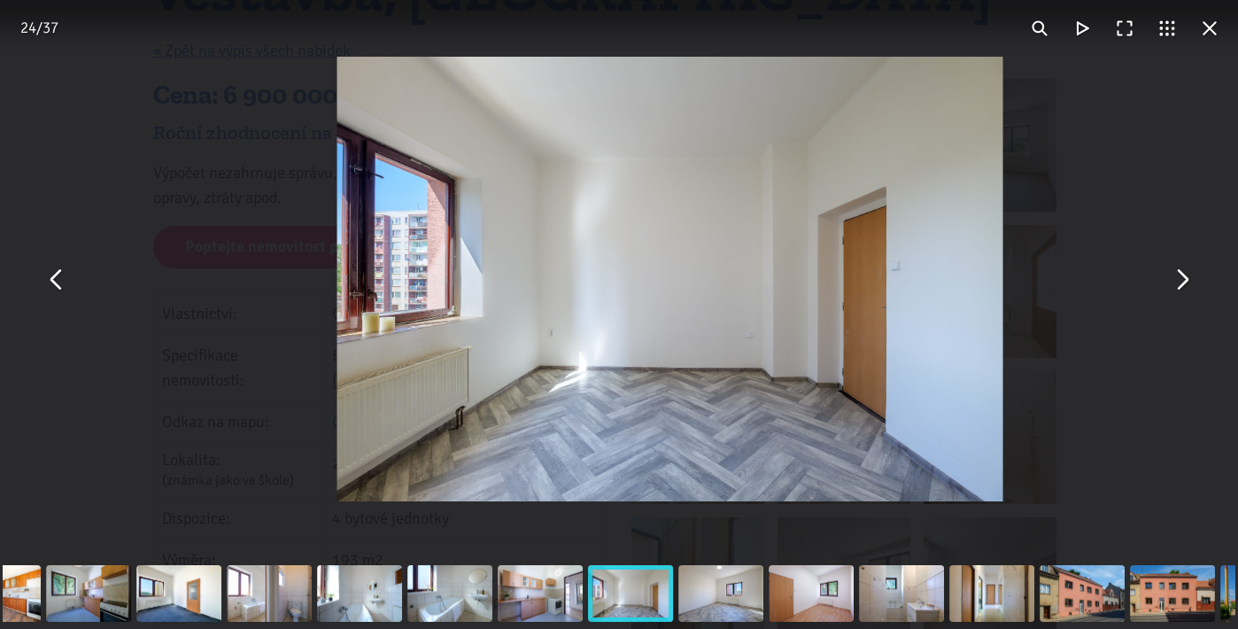
click at [1183, 289] on button "You can close this modal content with the ESC key" at bounding box center [1181, 279] width 43 height 43
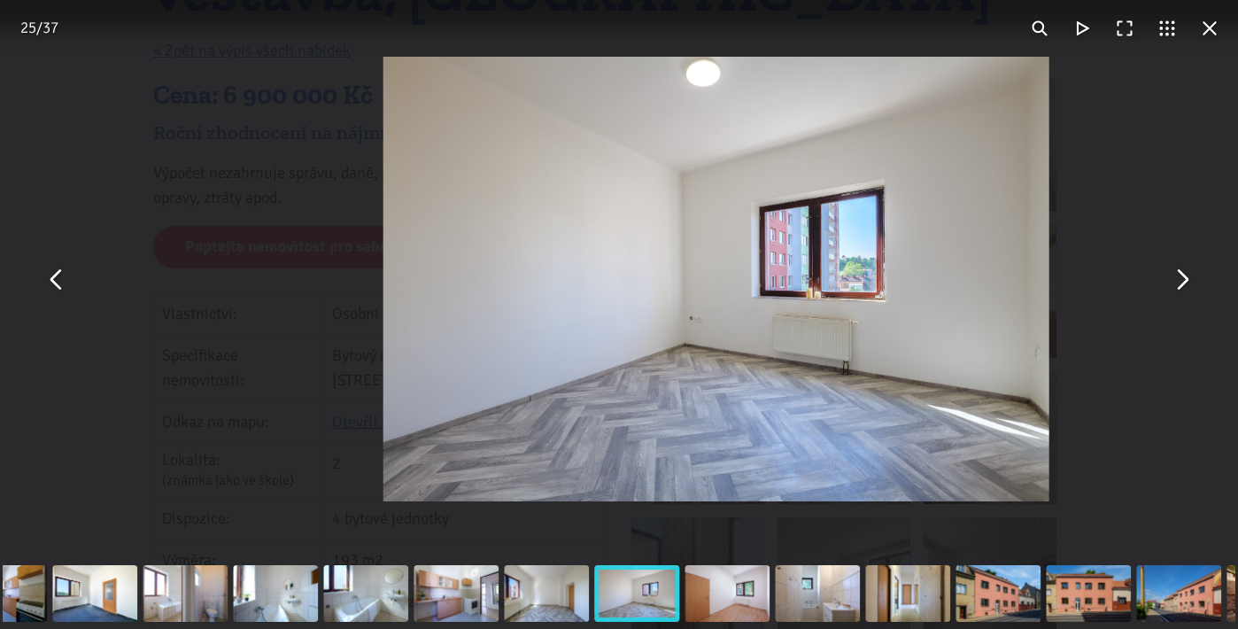
click at [1183, 289] on button "You can close this modal content with the ESC key" at bounding box center [1181, 279] width 43 height 43
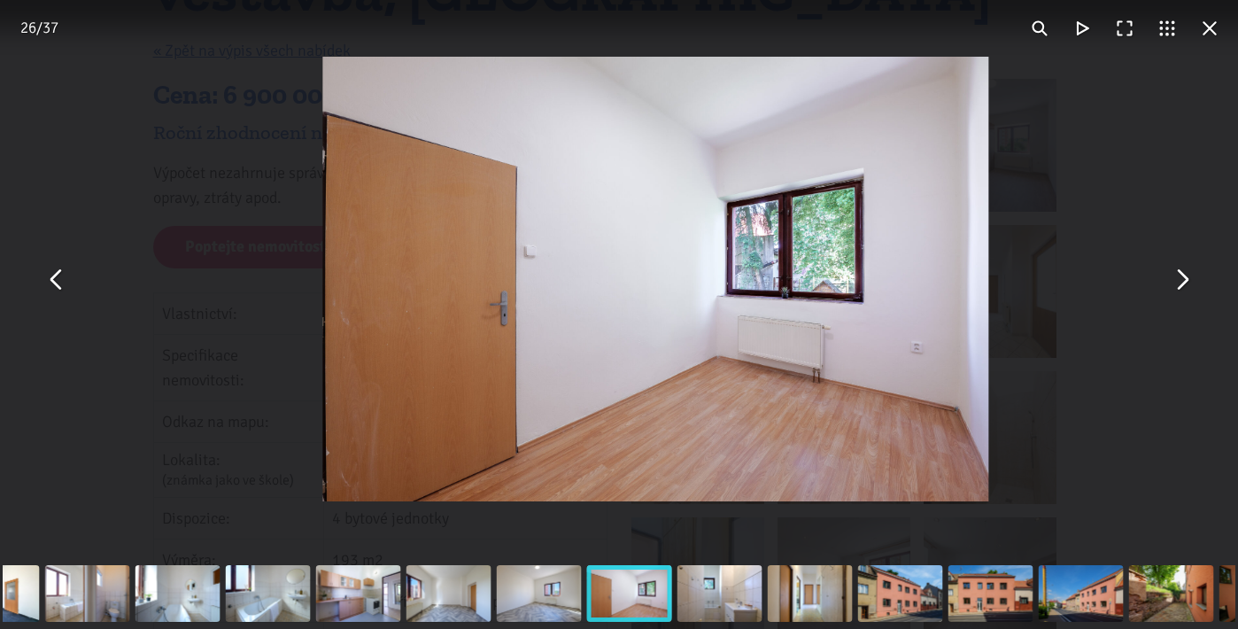
click at [1183, 289] on button "You can close this modal content with the ESC key" at bounding box center [1181, 279] width 43 height 43
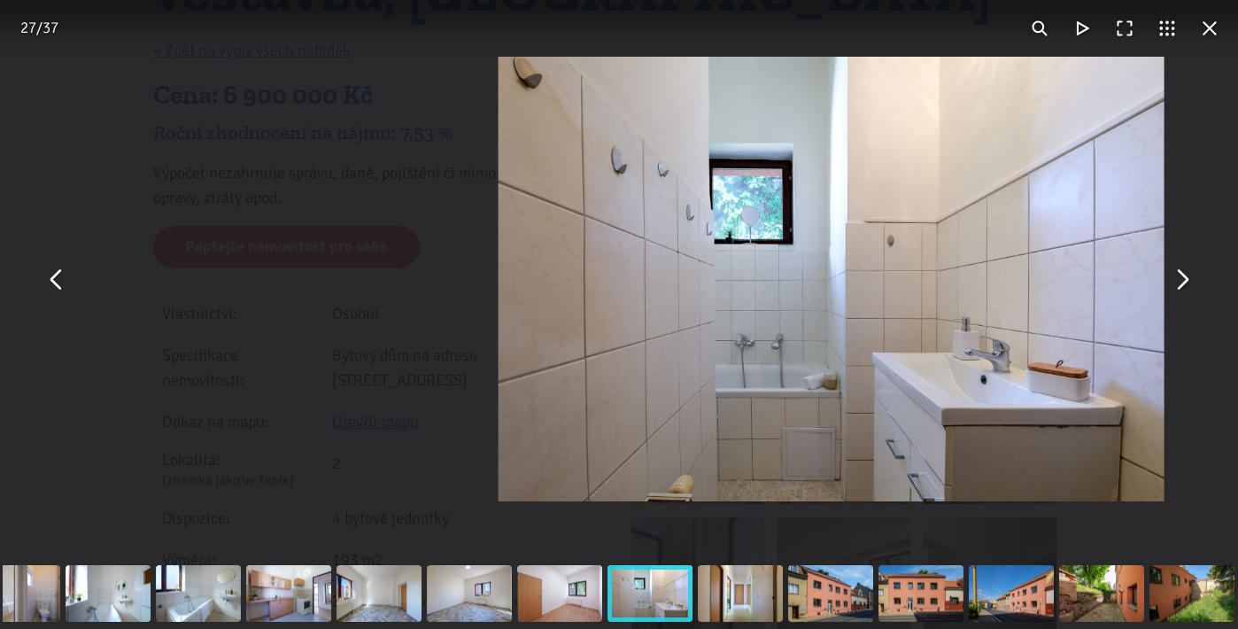
click at [1183, 289] on button "You can close this modal content with the ESC key" at bounding box center [1181, 279] width 43 height 43
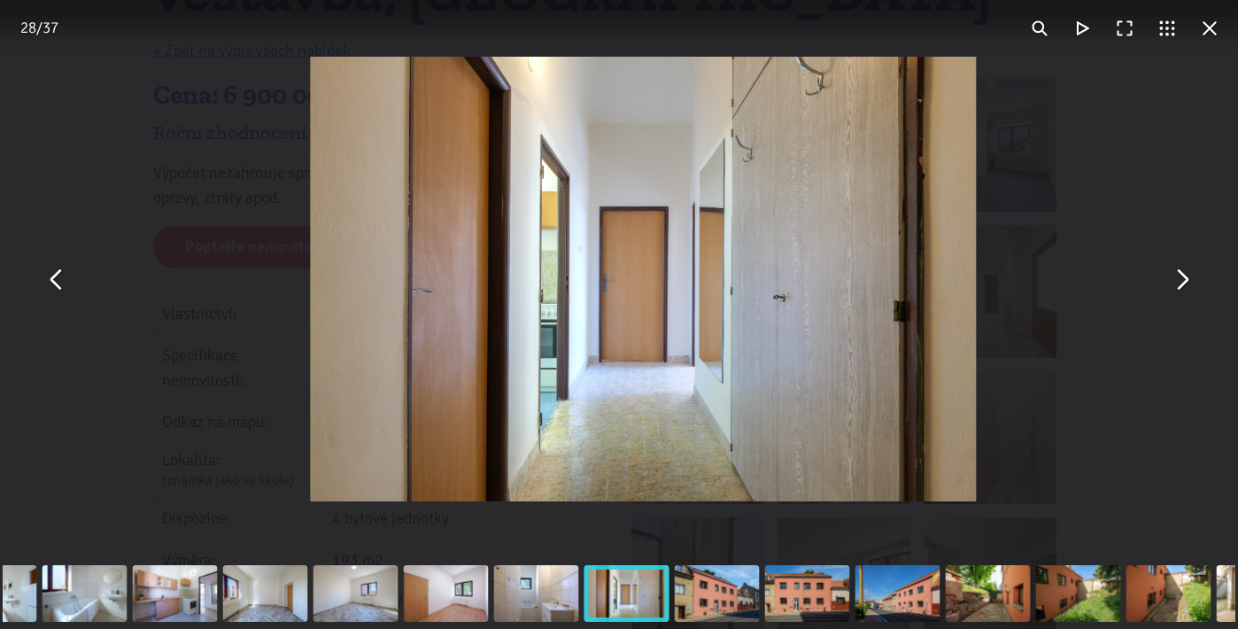
click at [1183, 289] on button "You can close this modal content with the ESC key" at bounding box center [1181, 279] width 43 height 43
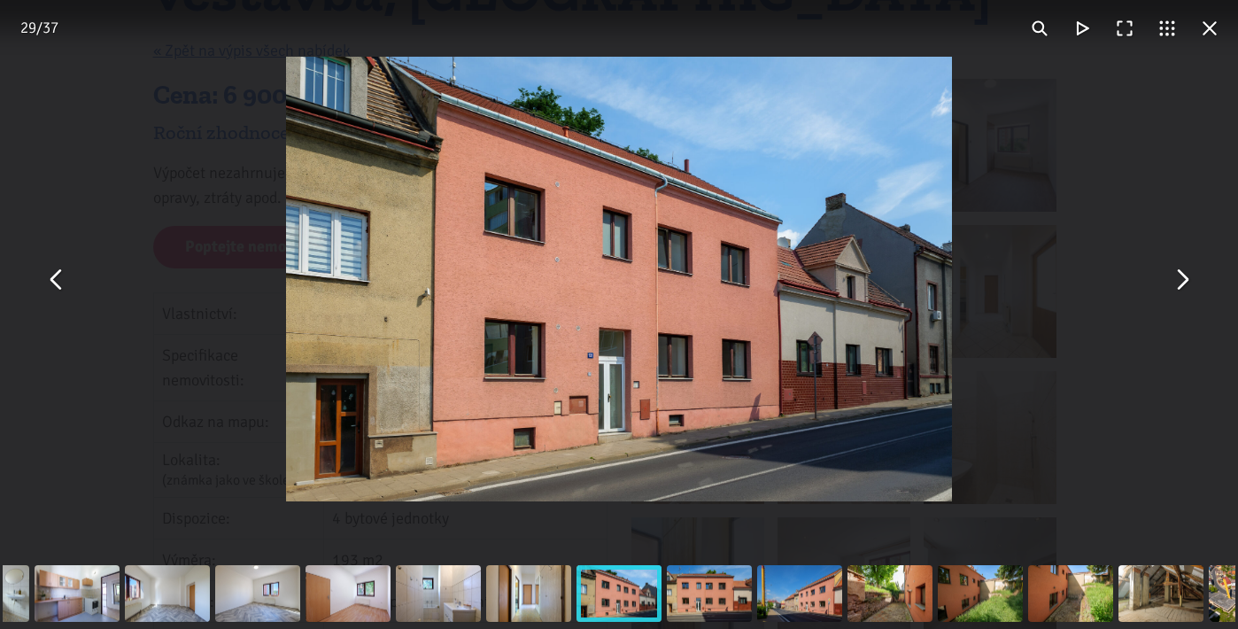
click at [1183, 289] on button "You can close this modal content with the ESC key" at bounding box center [1181, 279] width 43 height 43
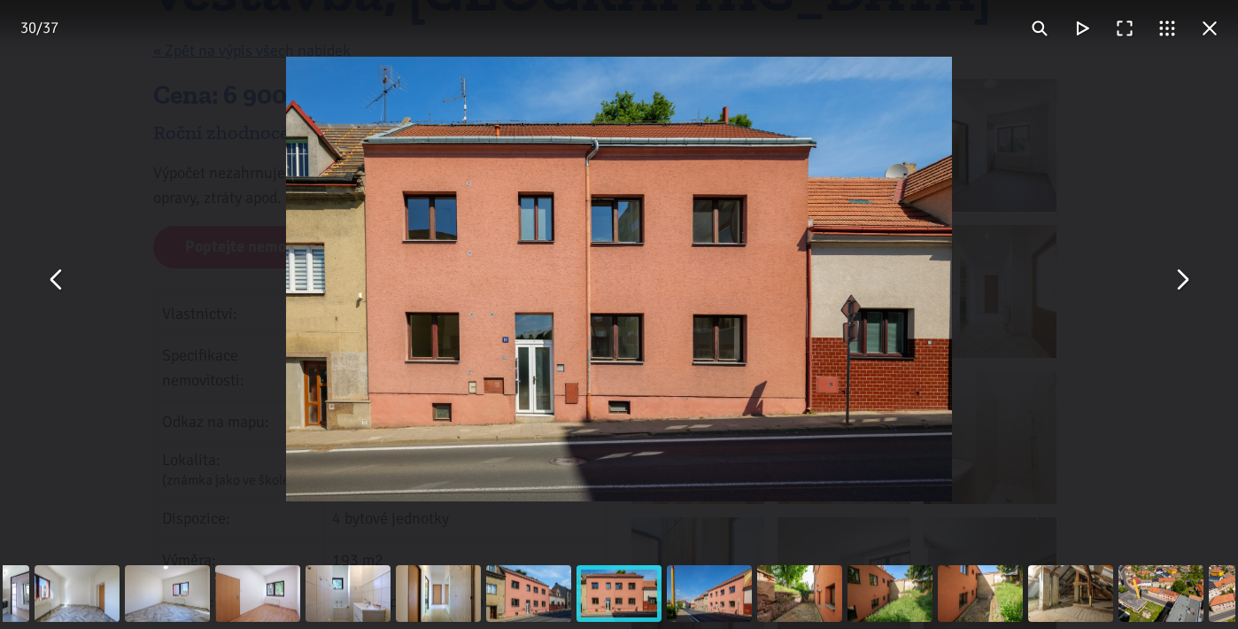
click at [1183, 289] on button "You can close this modal content with the ESC key" at bounding box center [1181, 279] width 43 height 43
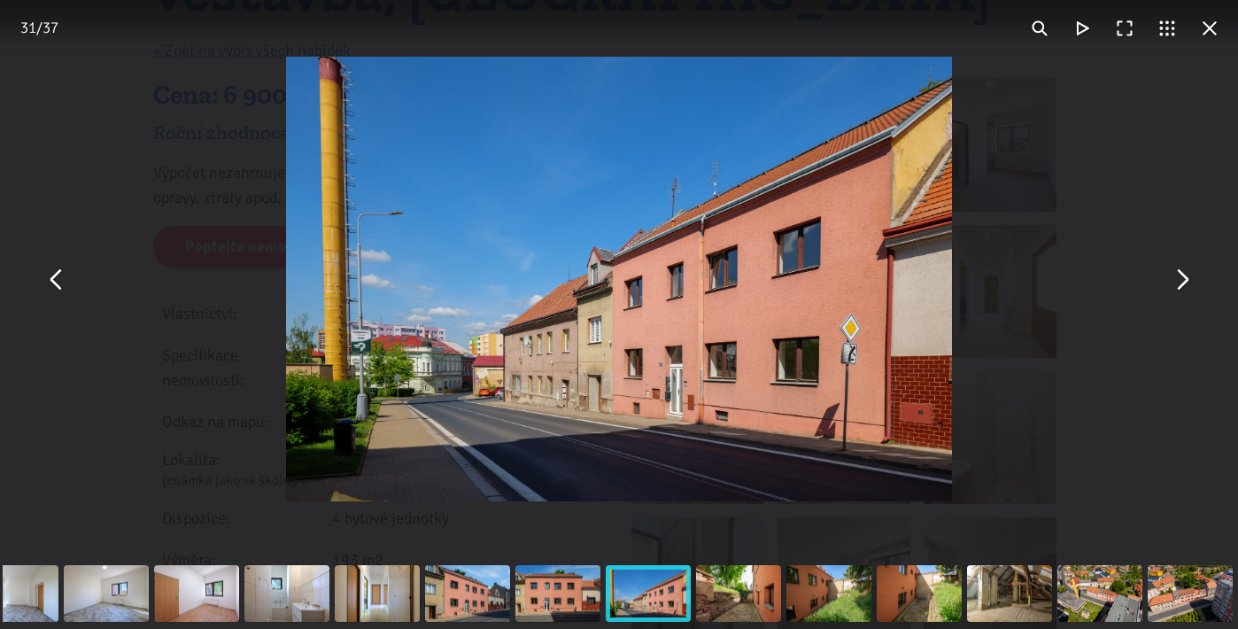
click at [1183, 289] on button "You can close this modal content with the ESC key" at bounding box center [1181, 279] width 43 height 43
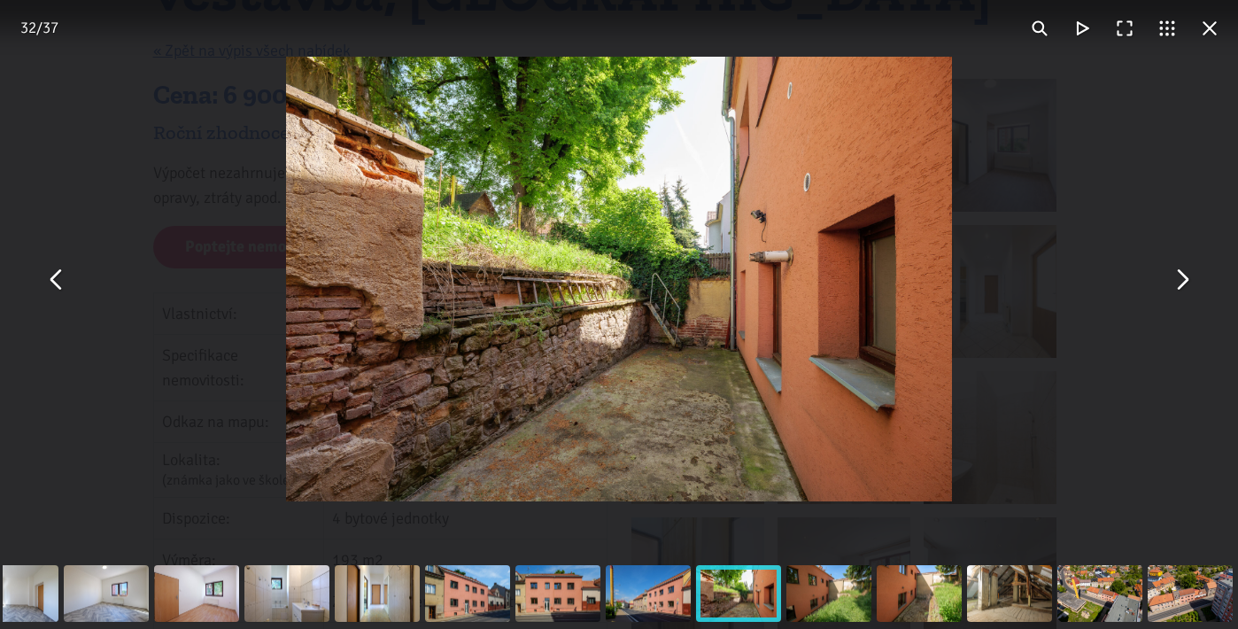
click at [1183, 289] on button "You can close this modal content with the ESC key" at bounding box center [1181, 279] width 43 height 43
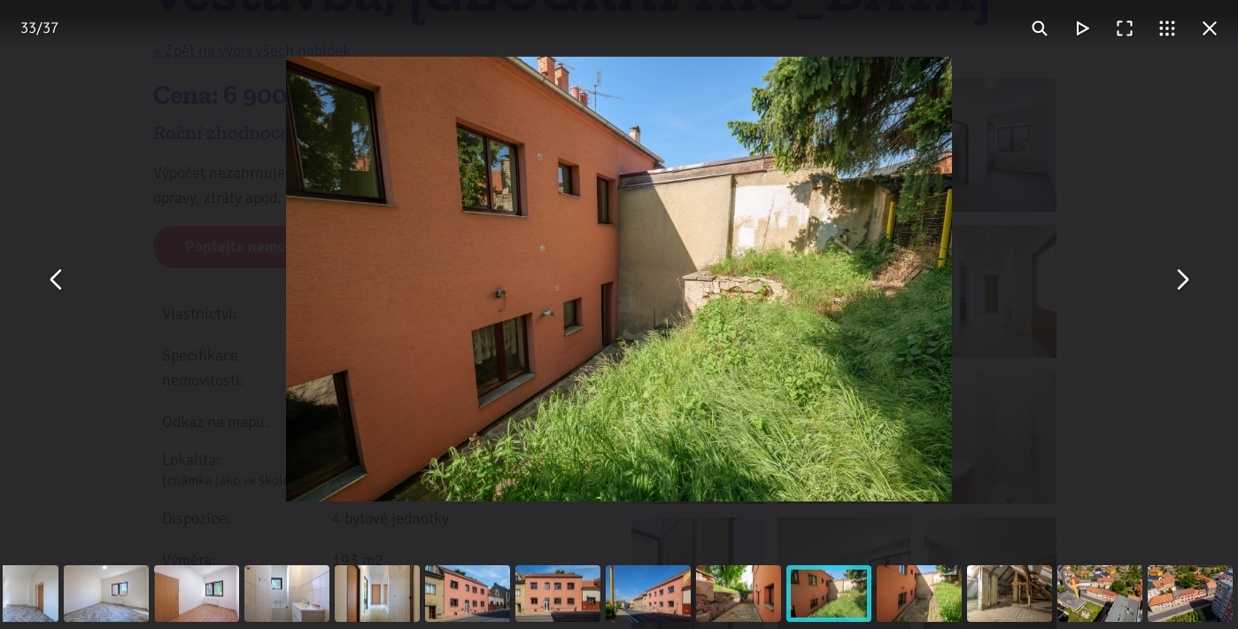
click at [1183, 289] on button "You can close this modal content with the ESC key" at bounding box center [1181, 279] width 43 height 43
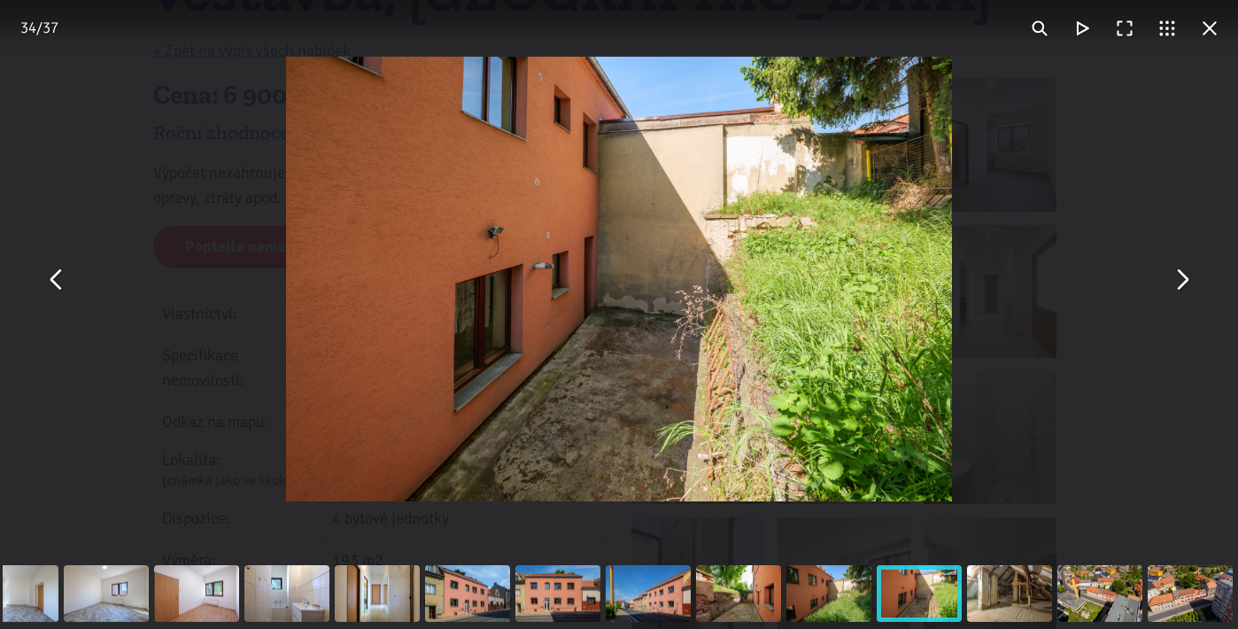
click at [1183, 289] on button "You can close this modal content with the ESC key" at bounding box center [1181, 279] width 43 height 43
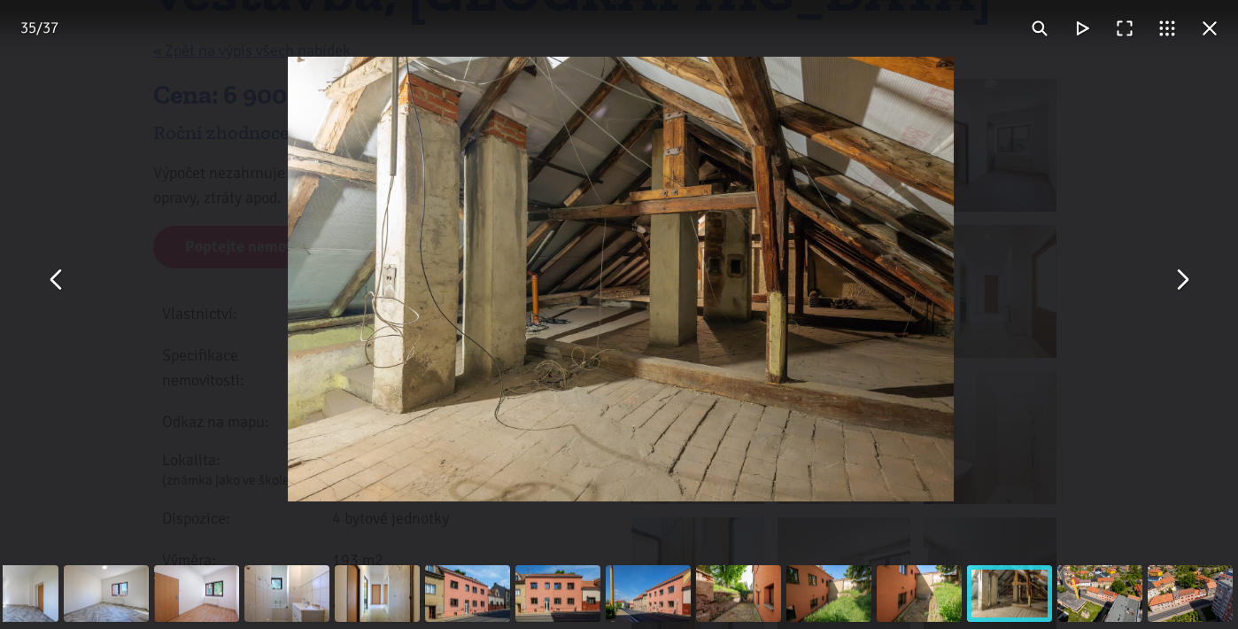
click at [1183, 289] on button "You can close this modal content with the ESC key" at bounding box center [1181, 279] width 43 height 43
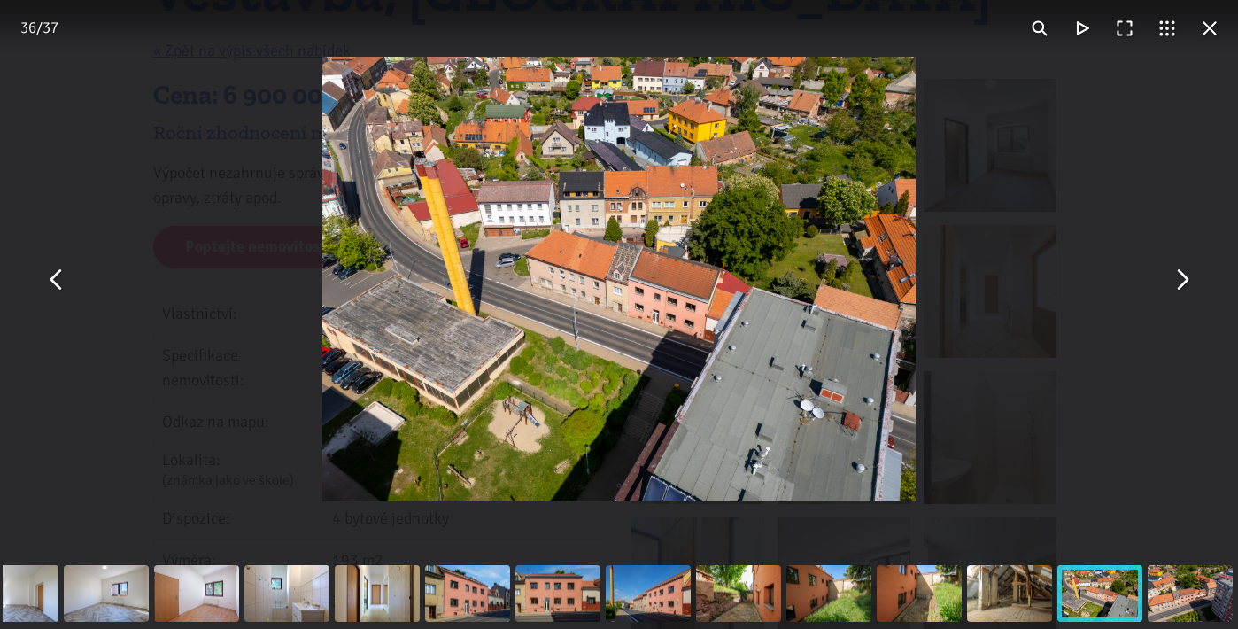
click at [1183, 289] on button "You can close this modal content with the ESC key" at bounding box center [1181, 279] width 43 height 43
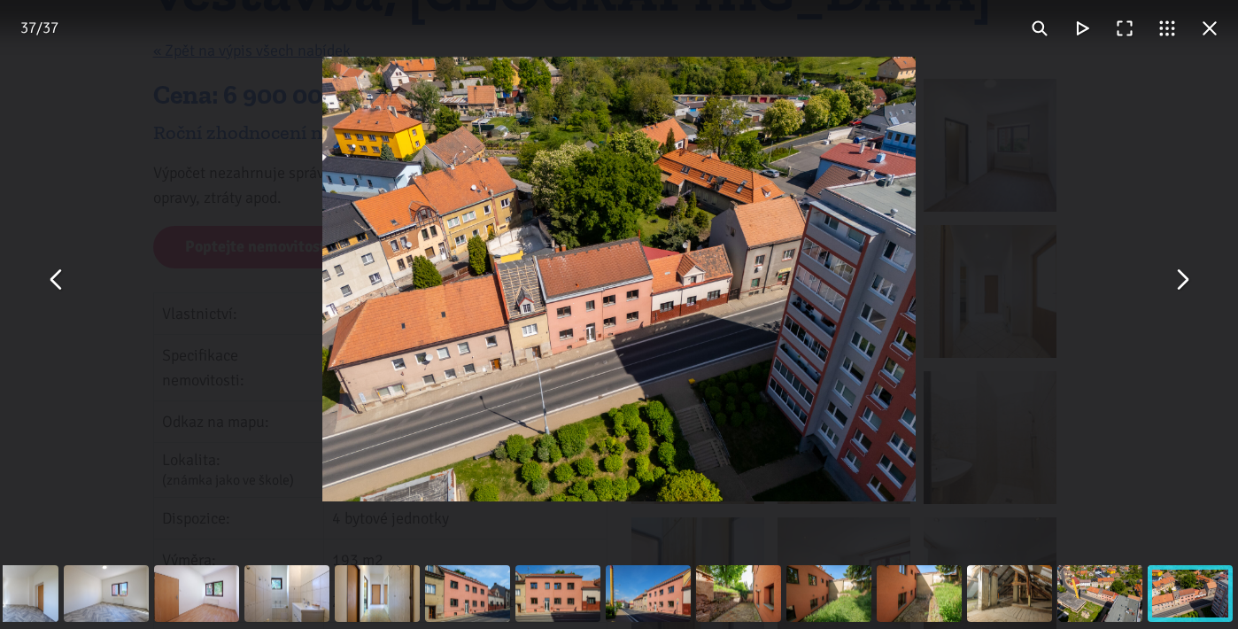
click at [1183, 289] on button "You can close this modal content with the ESC key" at bounding box center [1181, 279] width 43 height 43
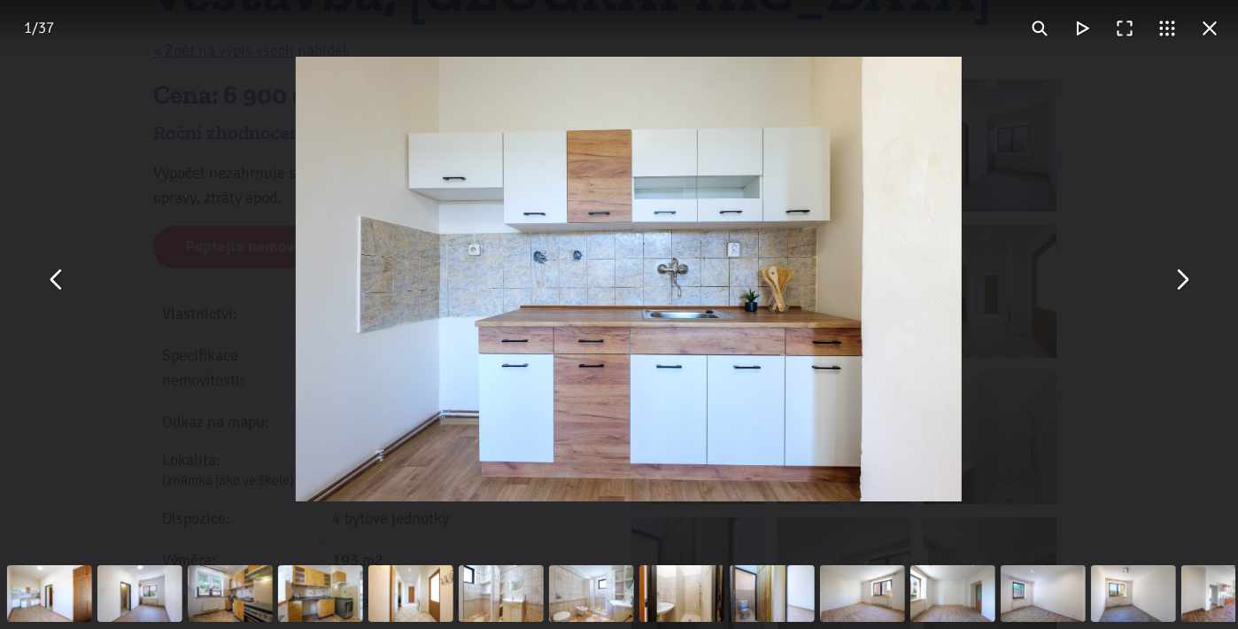
click at [1183, 289] on button "You can close this modal content with the ESC key" at bounding box center [1181, 279] width 43 height 43
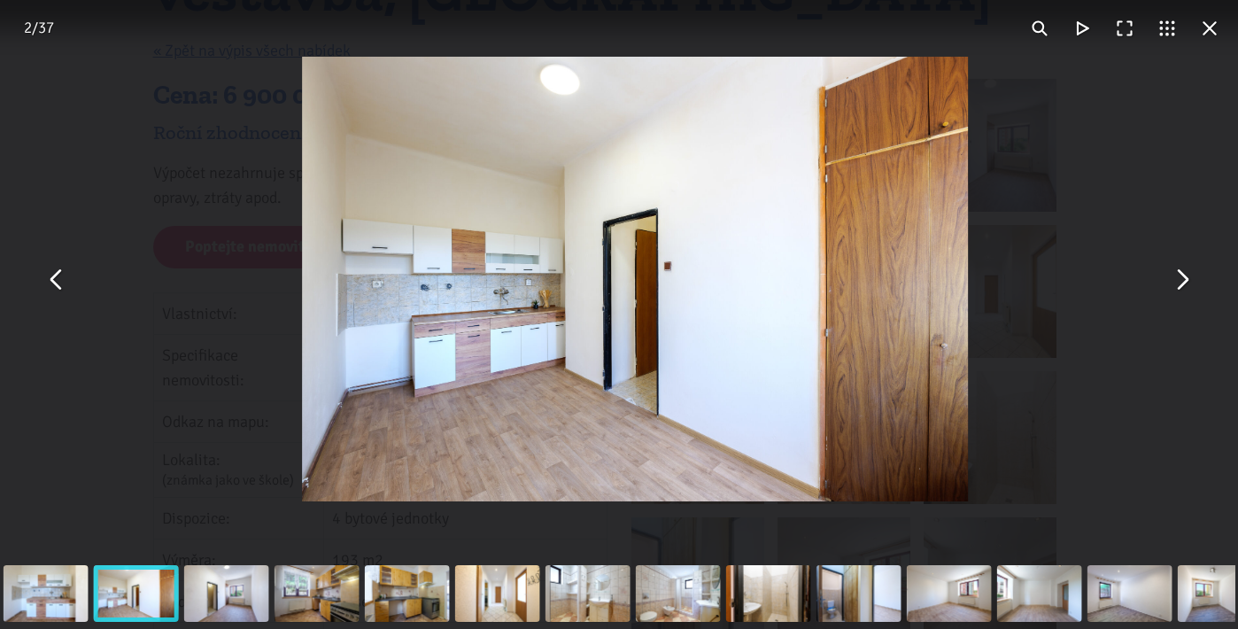
click at [1183, 289] on button "You can close this modal content with the ESC key" at bounding box center [1181, 279] width 43 height 43
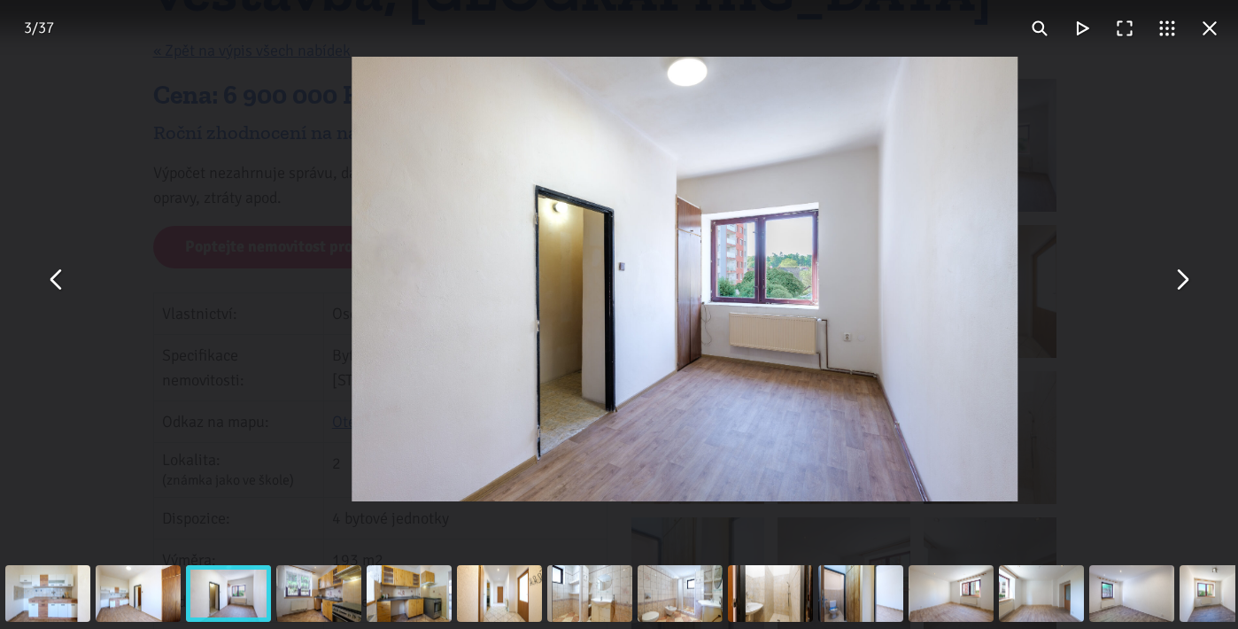
click at [1183, 289] on button "You can close this modal content with the ESC key" at bounding box center [1181, 279] width 43 height 43
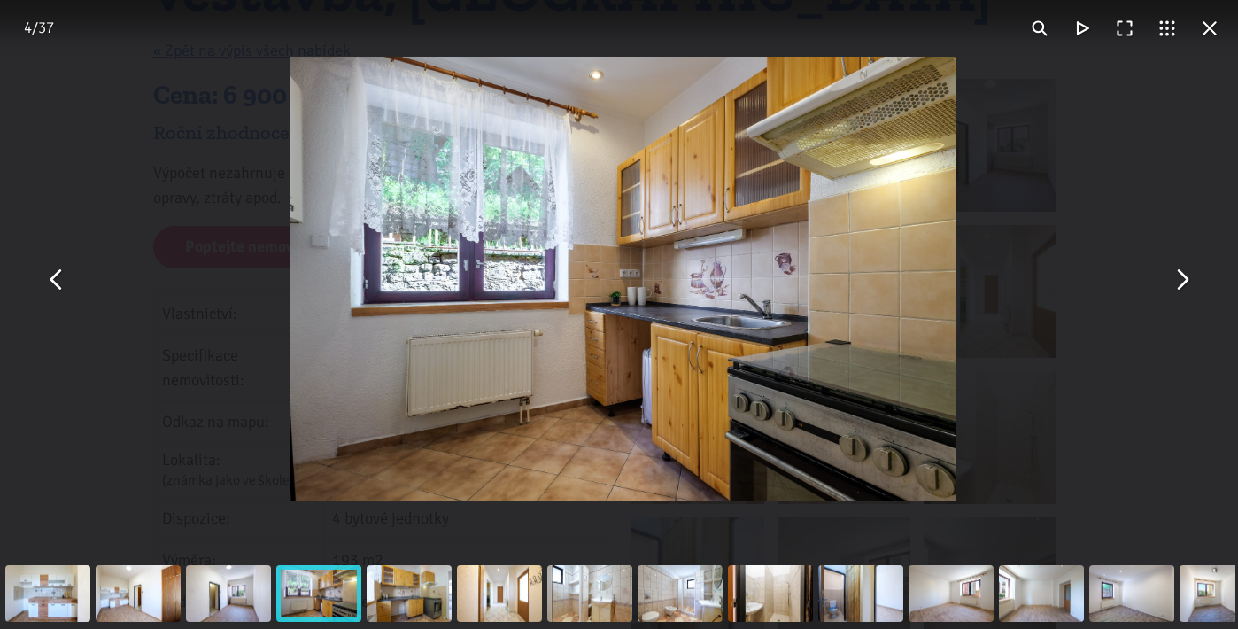
click at [1183, 289] on button "You can close this modal content with the ESC key" at bounding box center [1181, 279] width 43 height 43
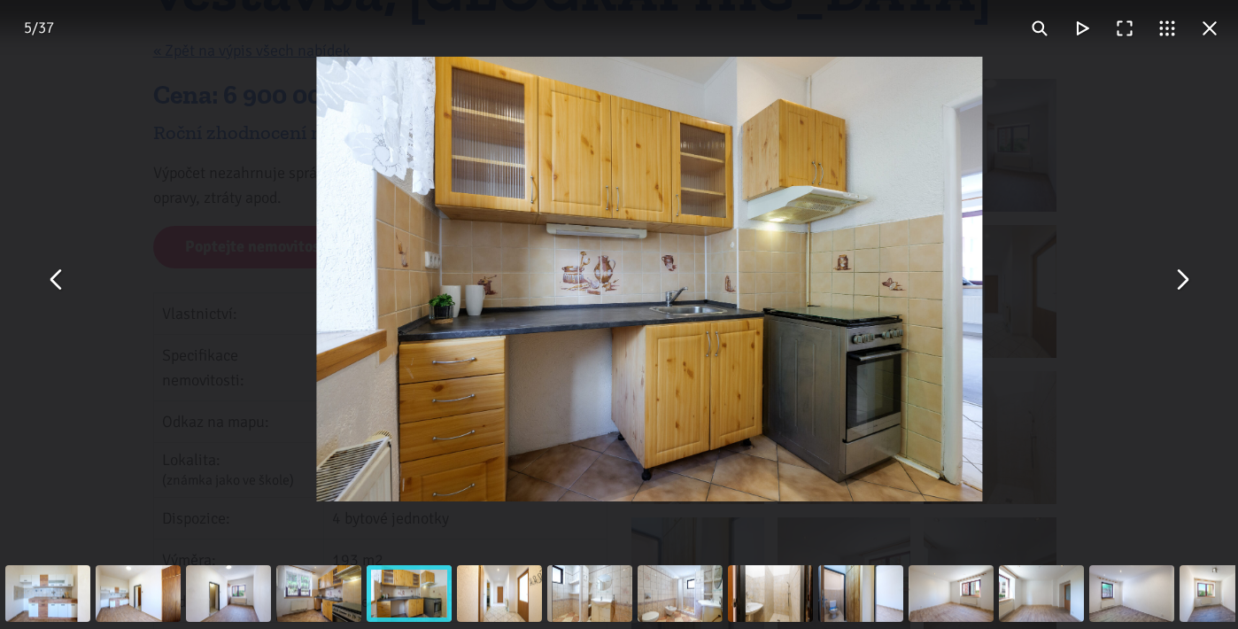
click at [1183, 289] on button "You can close this modal content with the ESC key" at bounding box center [1181, 279] width 43 height 43
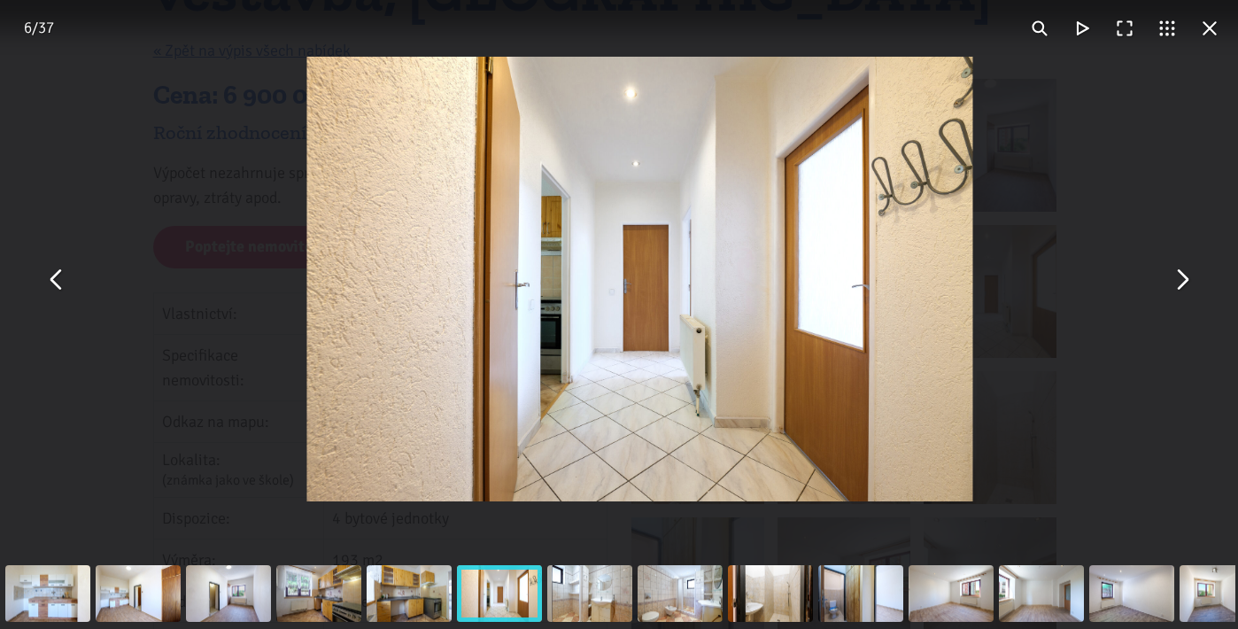
click at [1183, 289] on button "You can close this modal content with the ESC key" at bounding box center [1181, 279] width 43 height 43
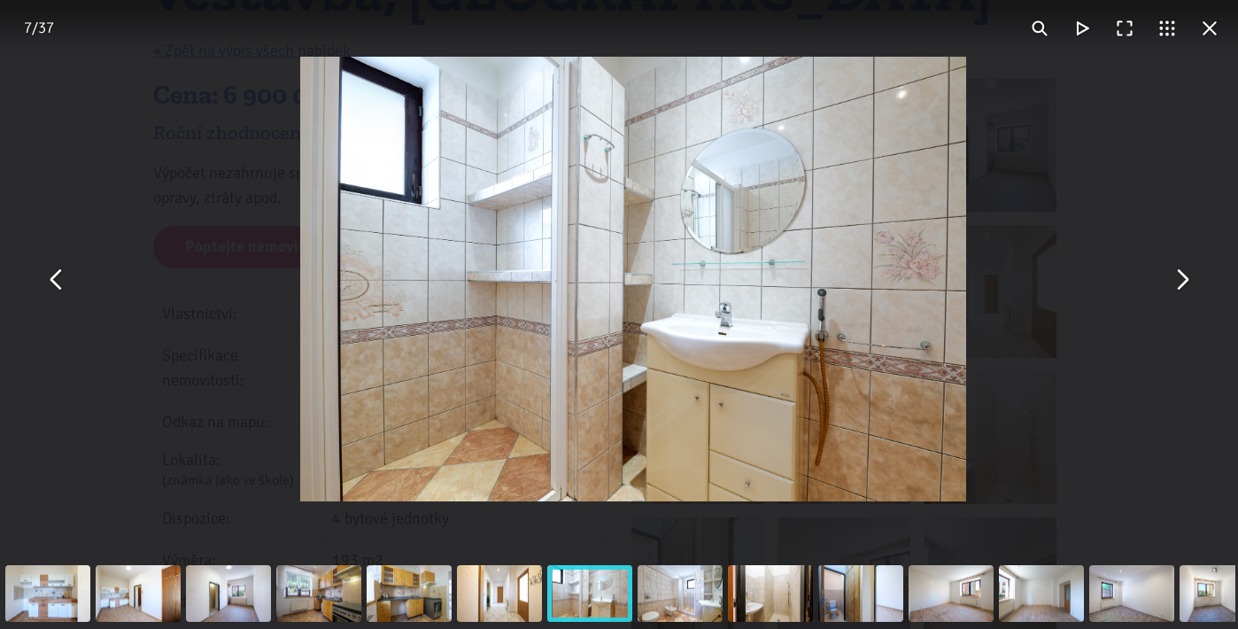
click at [1183, 289] on button "You can close this modal content with the ESC key" at bounding box center [1181, 279] width 43 height 43
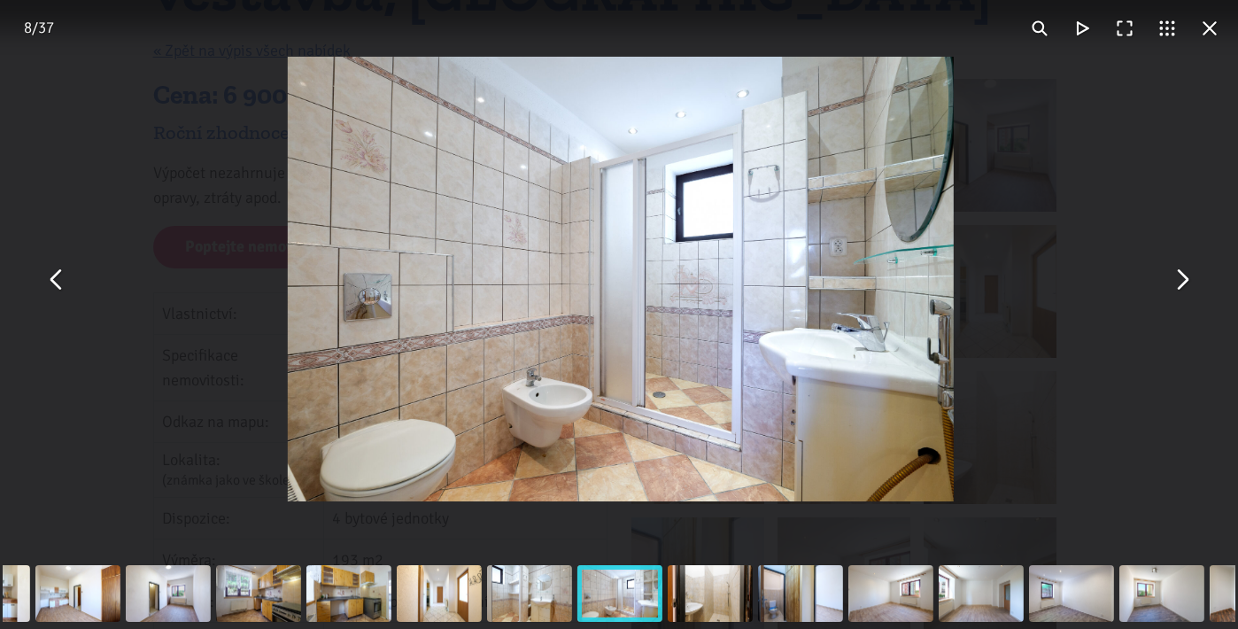
click at [1183, 289] on button "You can close this modal content with the ESC key" at bounding box center [1181, 279] width 43 height 43
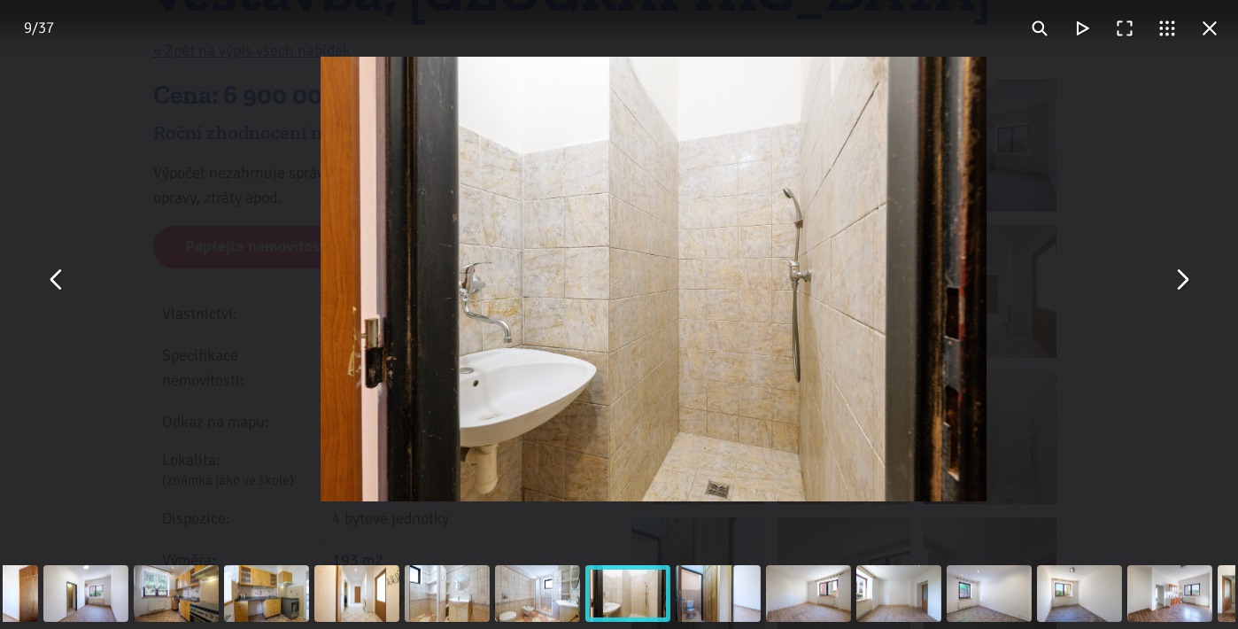
click at [1183, 289] on button "You can close this modal content with the ESC key" at bounding box center [1181, 279] width 43 height 43
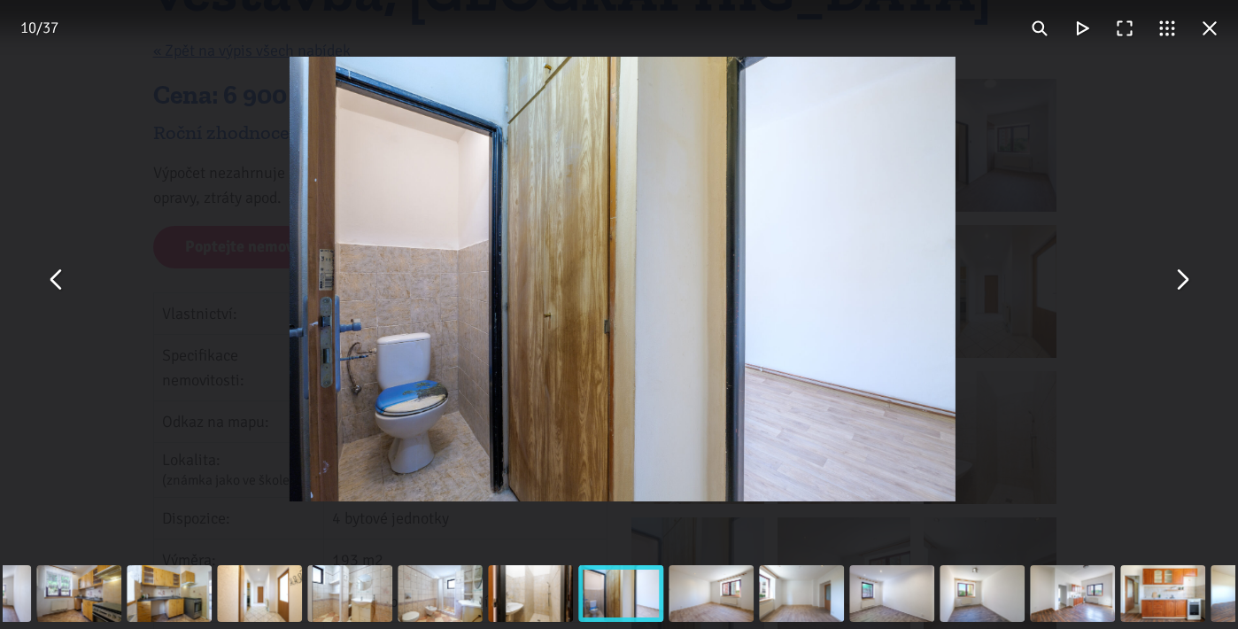
click at [1183, 289] on button "You can close this modal content with the ESC key" at bounding box center [1181, 279] width 43 height 43
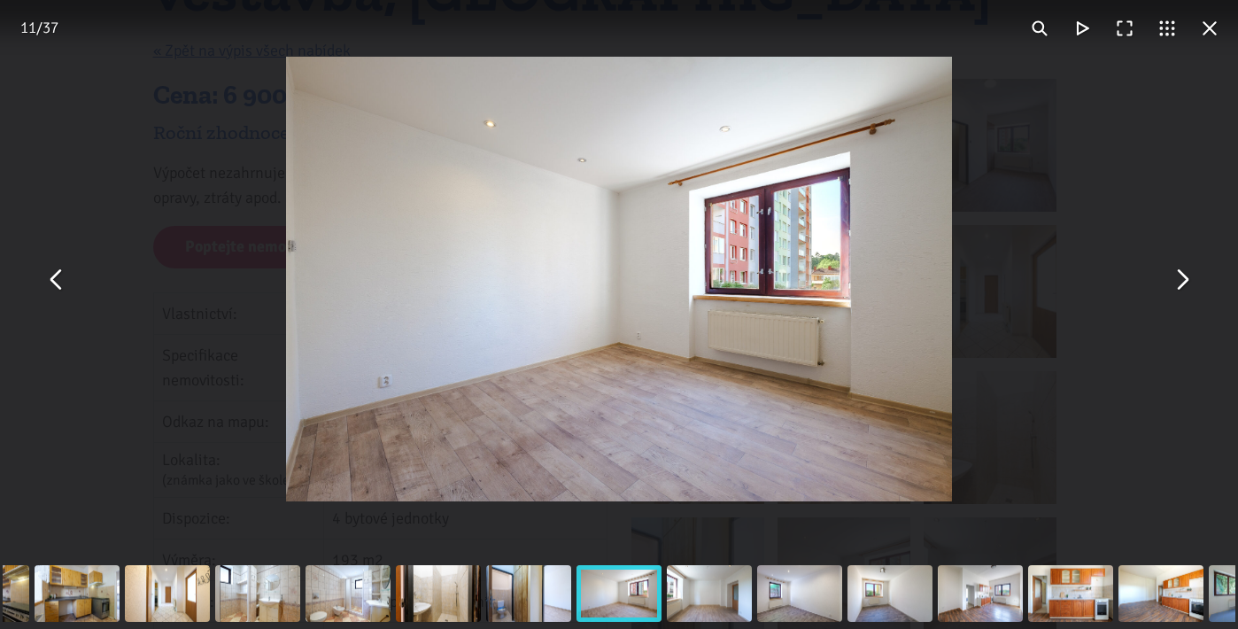
click at [1183, 289] on button "You can close this modal content with the ESC key" at bounding box center [1181, 279] width 43 height 43
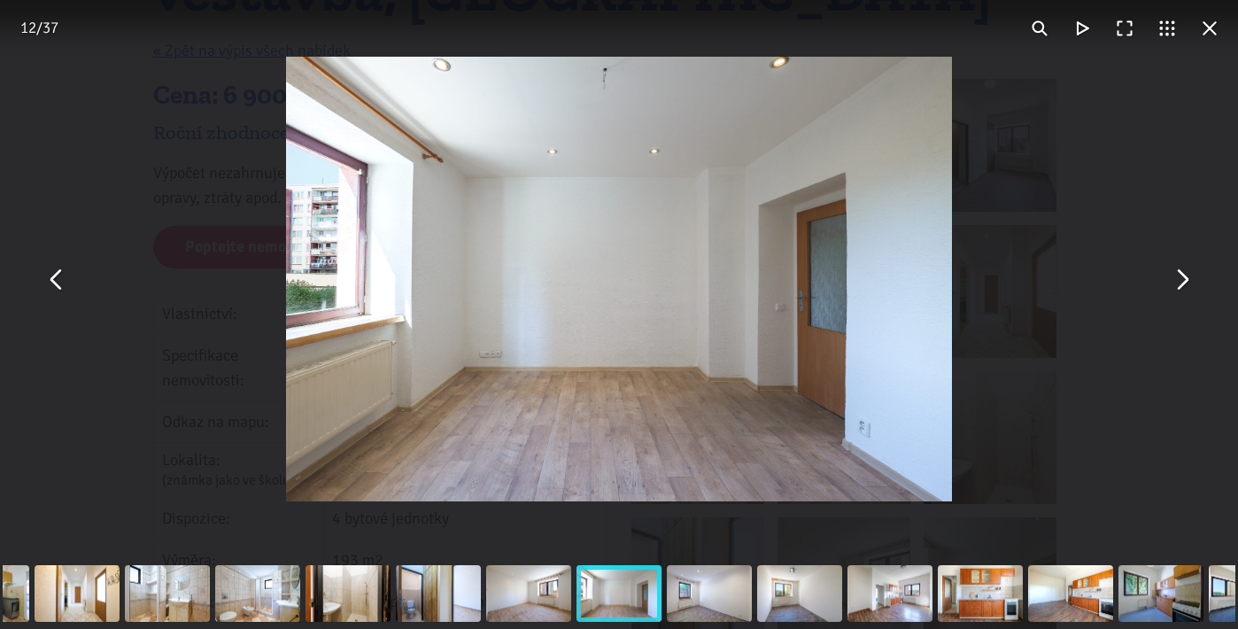
click at [1183, 289] on button "You can close this modal content with the ESC key" at bounding box center [1181, 279] width 43 height 43
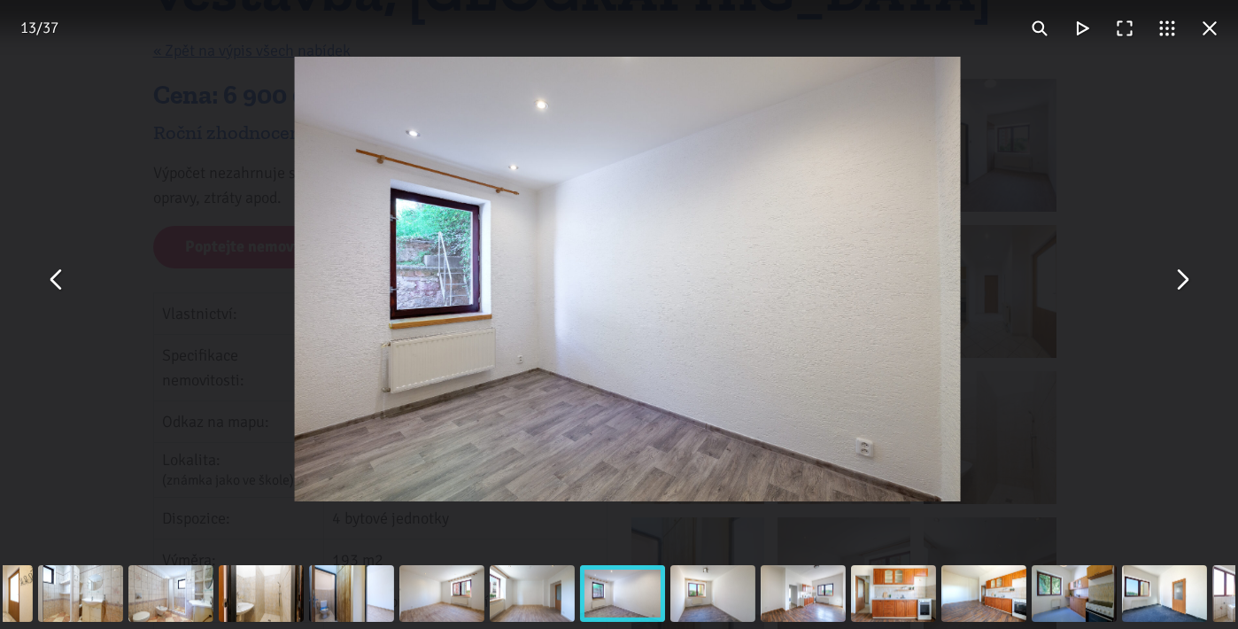
click at [1183, 289] on button "You can close this modal content with the ESC key" at bounding box center [1181, 279] width 43 height 43
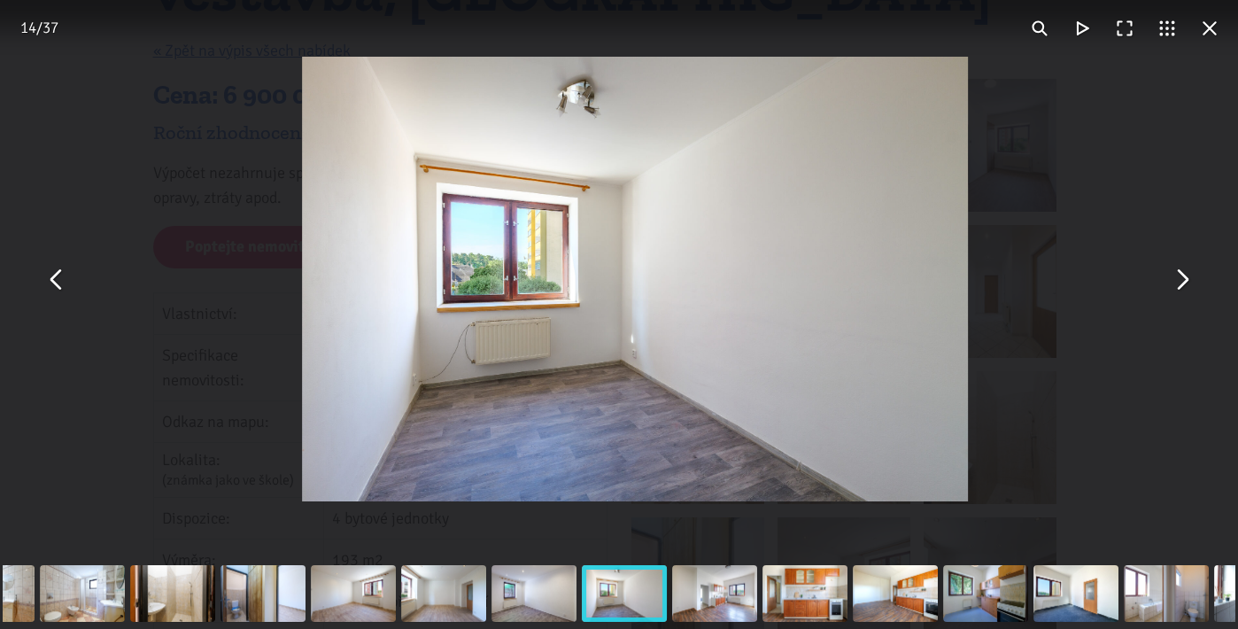
click at [1183, 289] on button "You can close this modal content with the ESC key" at bounding box center [1181, 279] width 43 height 43
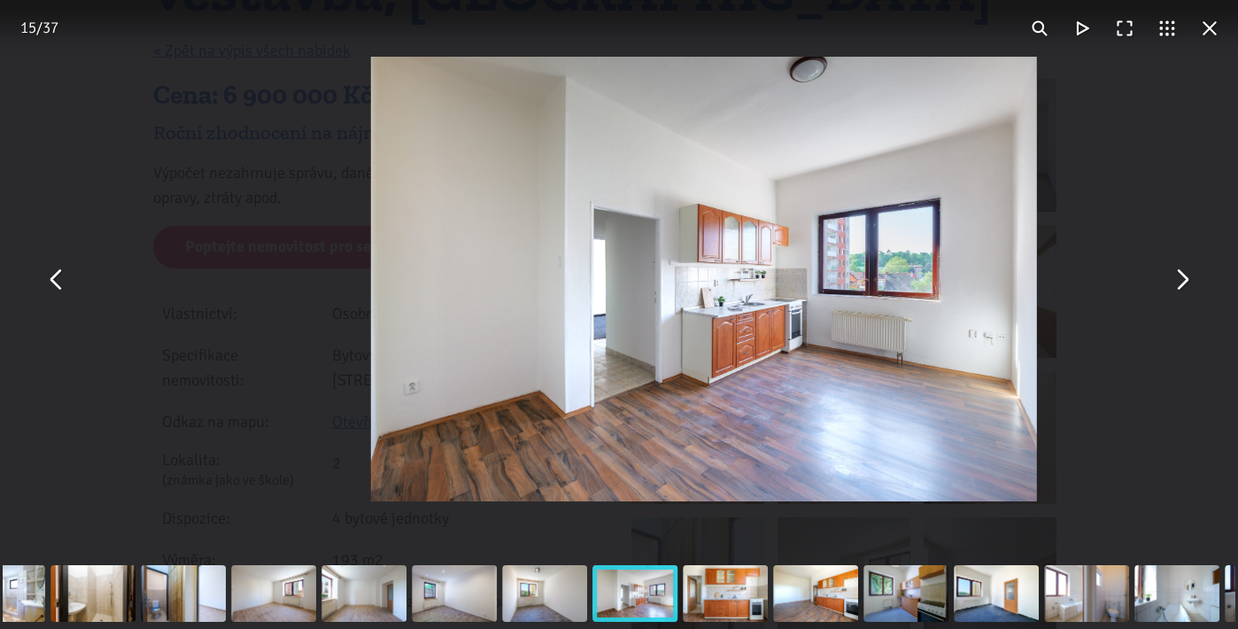
click at [1183, 289] on button "You can close this modal content with the ESC key" at bounding box center [1181, 279] width 43 height 43
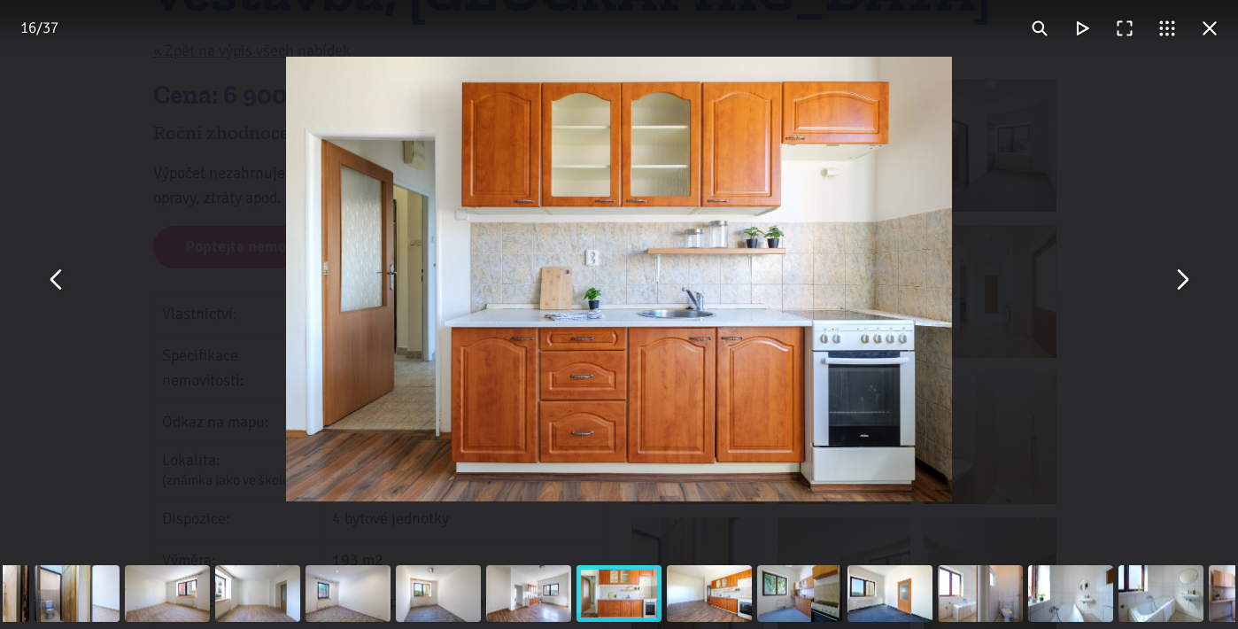
click at [1217, 35] on button "You can close this modal content with the ESC key" at bounding box center [1209, 28] width 43 height 43
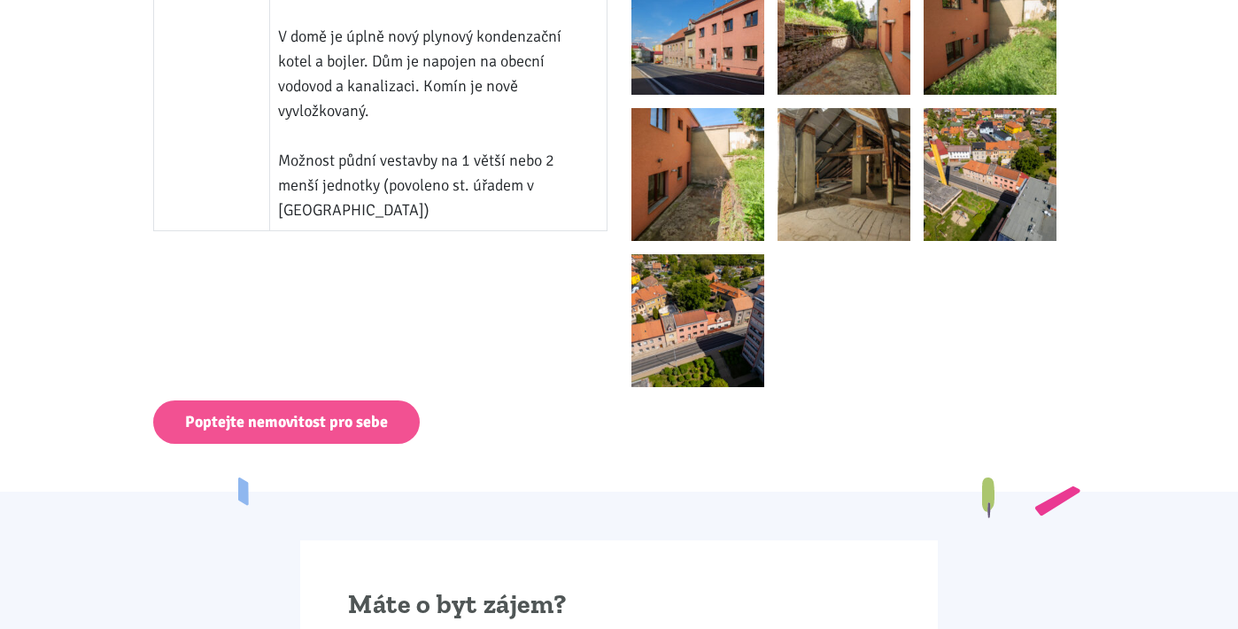
scroll to position [1860, 0]
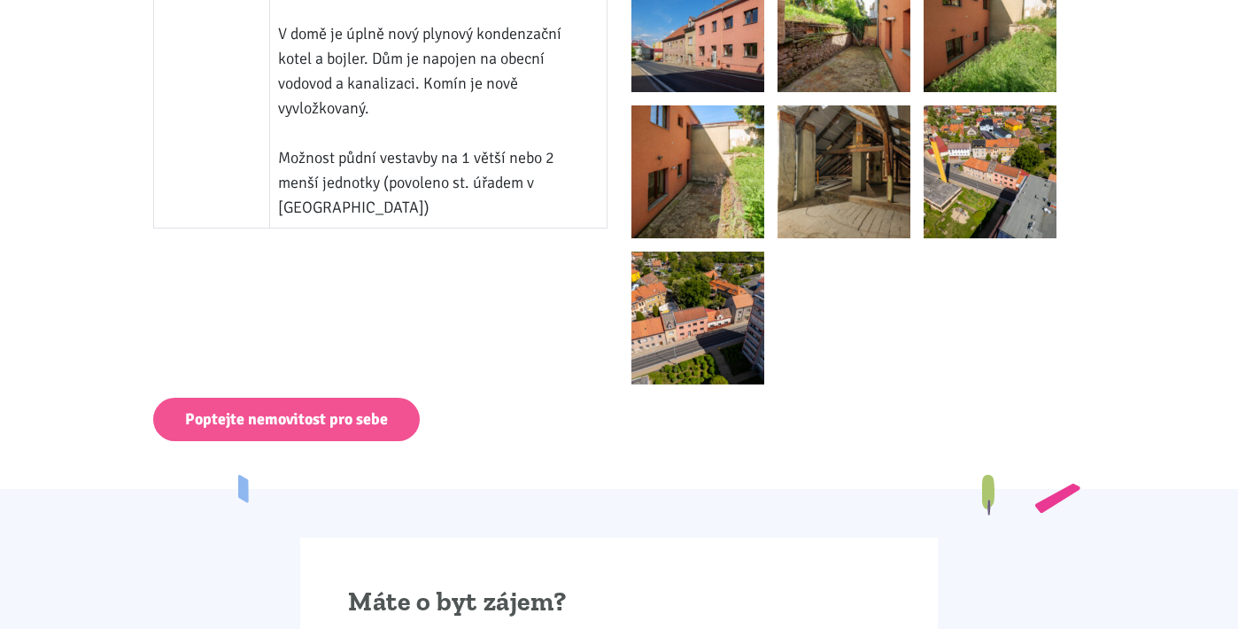
click at [693, 334] on img at bounding box center [697, 318] width 133 height 133
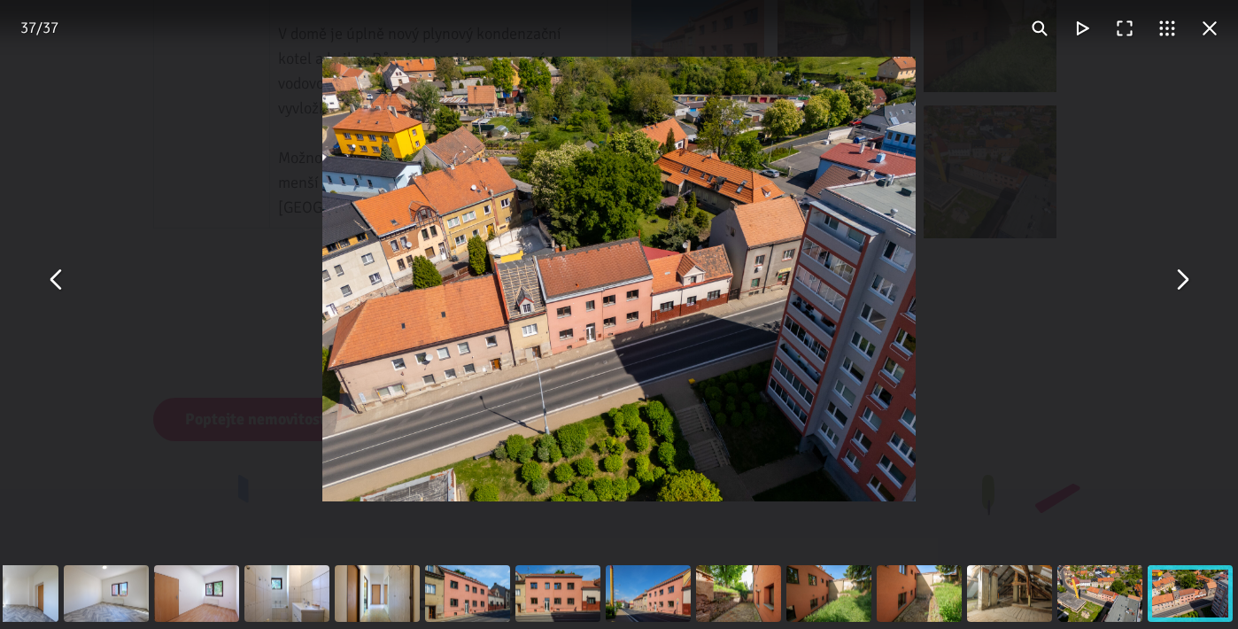
click at [1188, 284] on button "You can close this modal content with the ESC key" at bounding box center [1181, 279] width 43 height 43
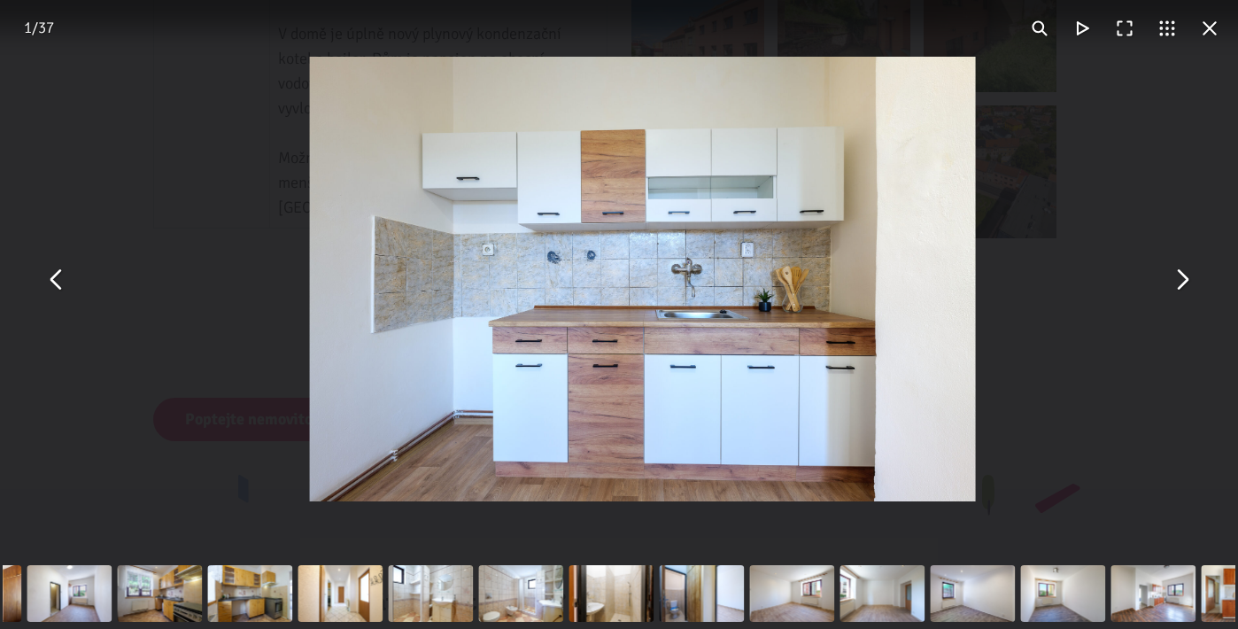
click at [1184, 283] on button "You can close this modal content with the ESC key" at bounding box center [1181, 279] width 43 height 43
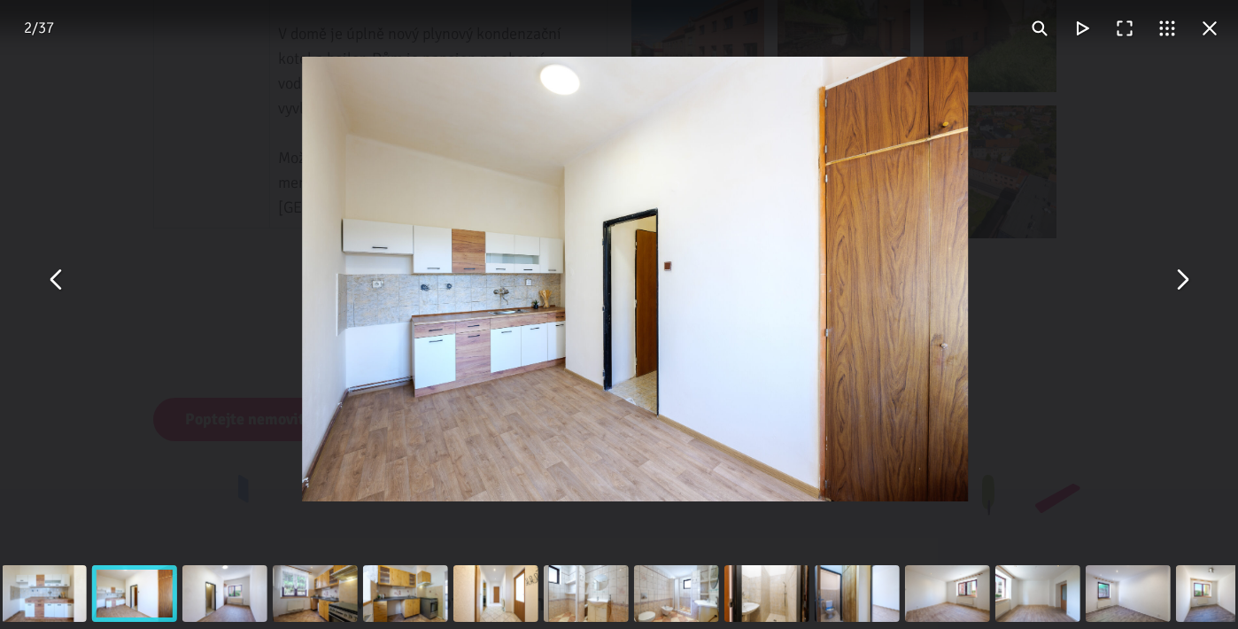
click at [1184, 283] on button "You can close this modal content with the ESC key" at bounding box center [1181, 279] width 43 height 43
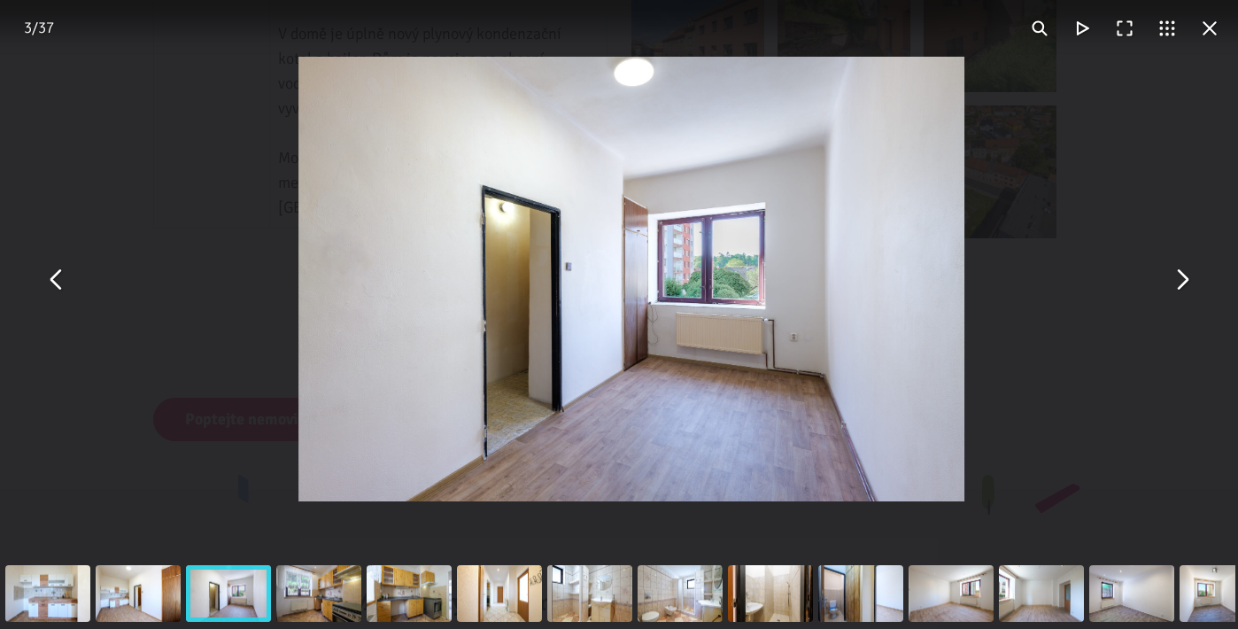
click at [1184, 283] on button "You can close this modal content with the ESC key" at bounding box center [1181, 279] width 43 height 43
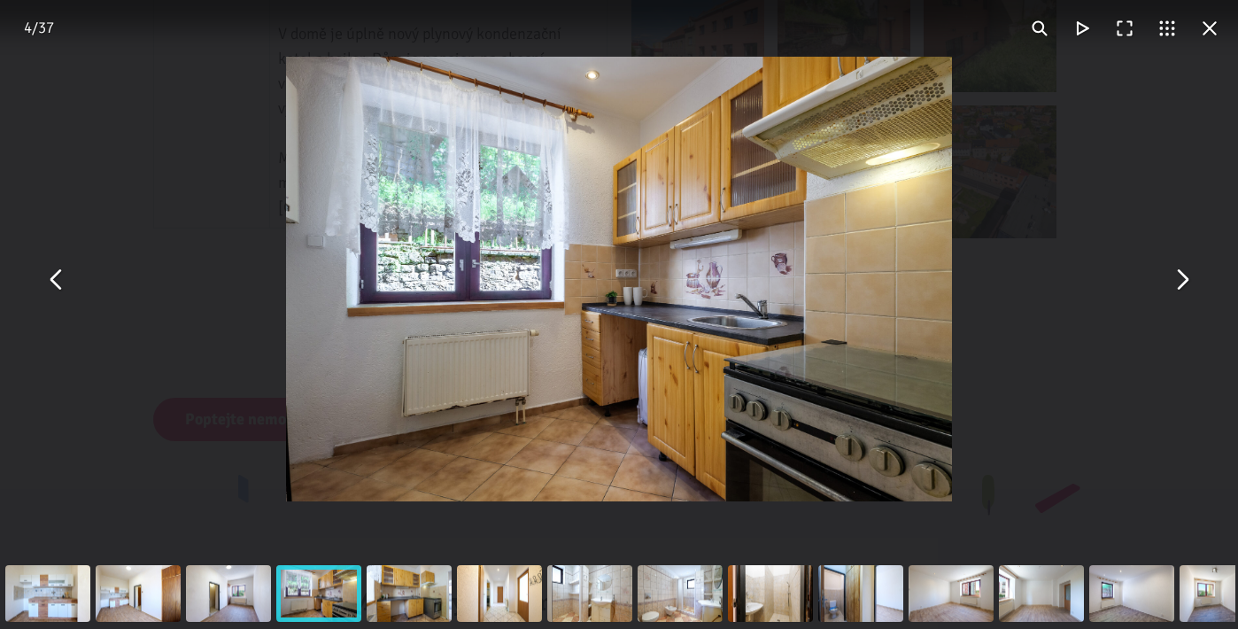
click at [1184, 283] on button "You can close this modal content with the ESC key" at bounding box center [1181, 279] width 43 height 43
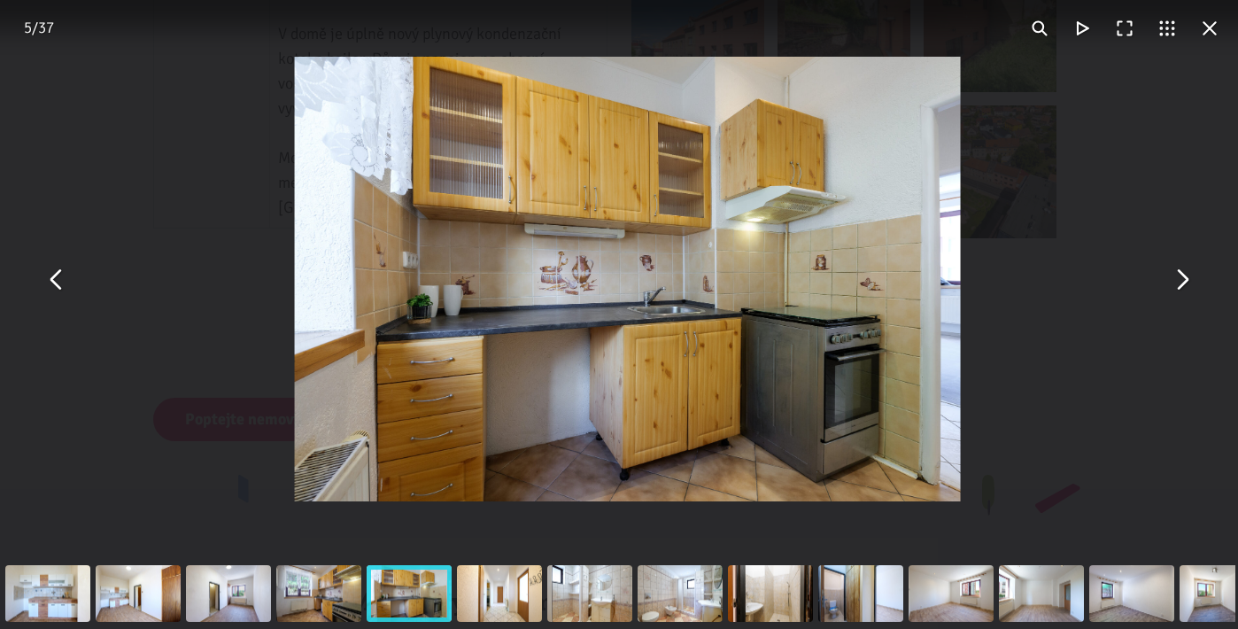
click at [1184, 283] on button "You can close this modal content with the ESC key" at bounding box center [1181, 279] width 43 height 43
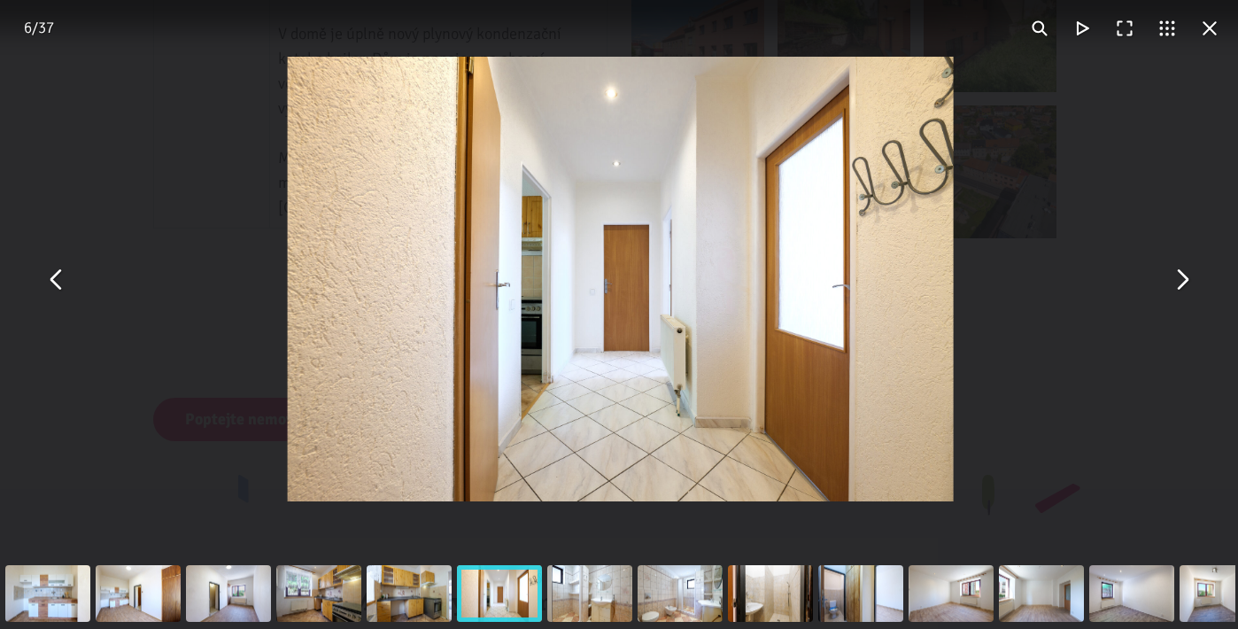
click at [1184, 283] on button "You can close this modal content with the ESC key" at bounding box center [1181, 279] width 43 height 43
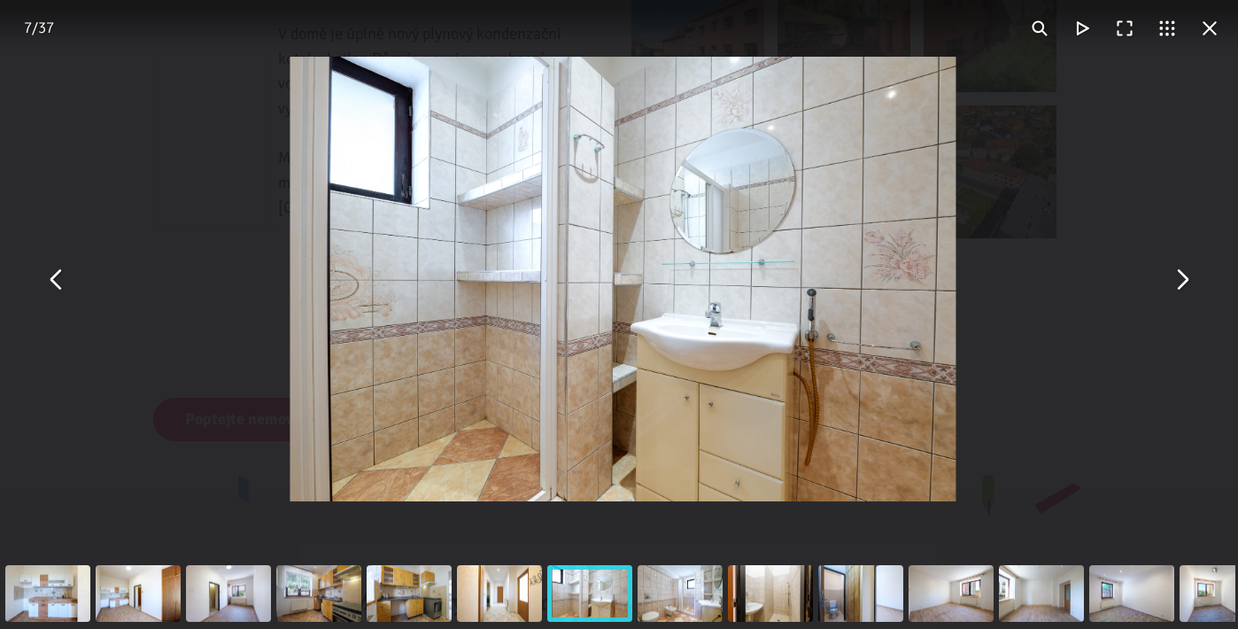
click at [1184, 283] on button "You can close this modal content with the ESC key" at bounding box center [1181, 279] width 43 height 43
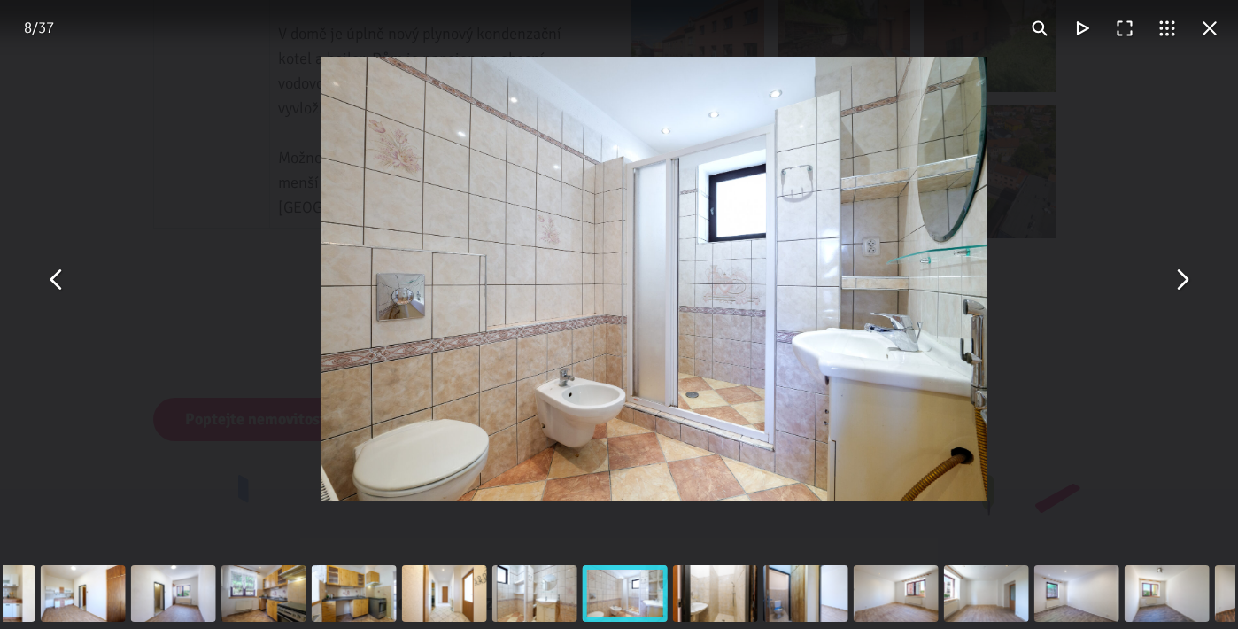
click at [1184, 283] on button "You can close this modal content with the ESC key" at bounding box center [1181, 279] width 43 height 43
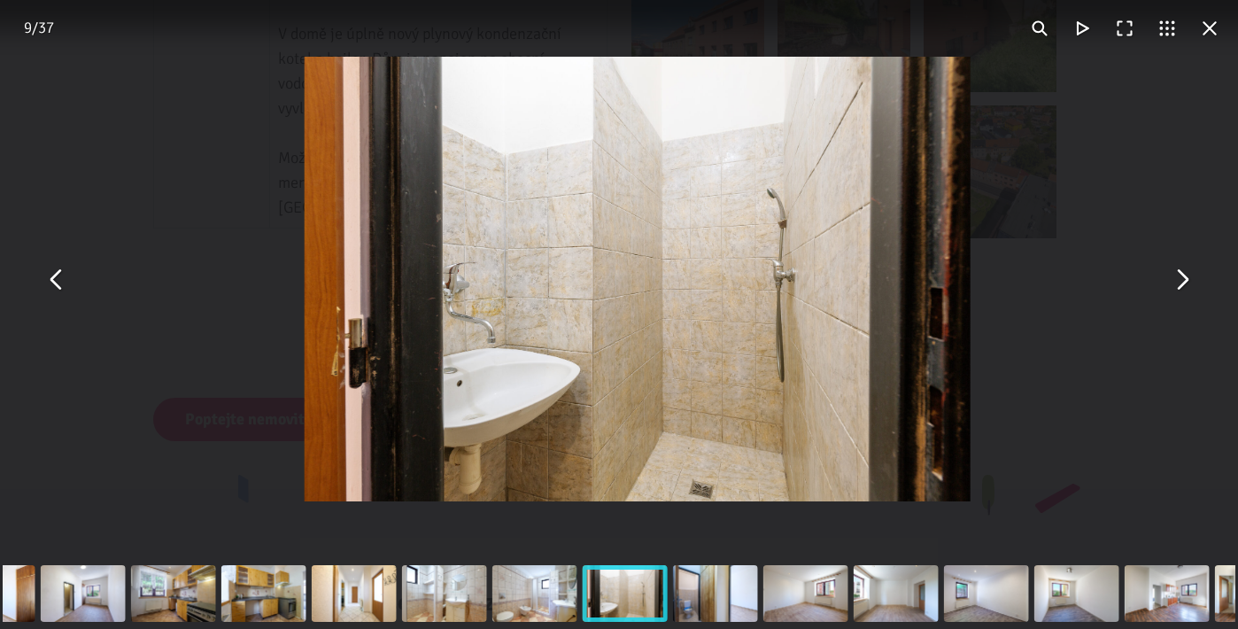
click at [1184, 283] on button "You can close this modal content with the ESC key" at bounding box center [1181, 279] width 43 height 43
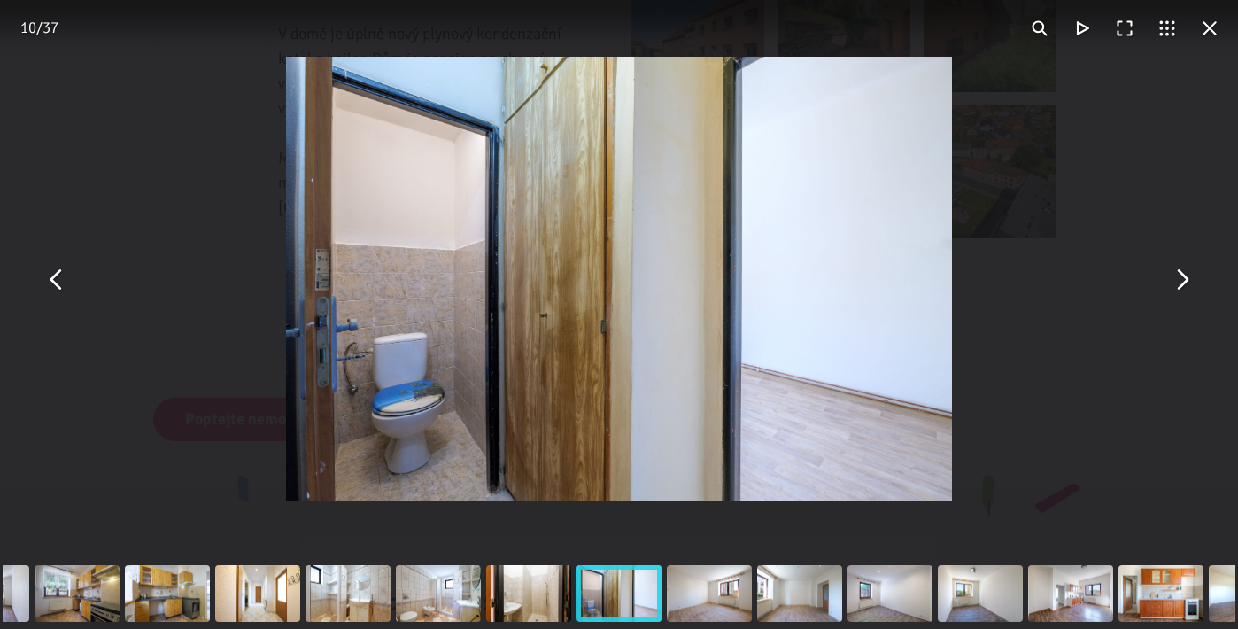
click at [1184, 283] on button "You can close this modal content with the ESC key" at bounding box center [1181, 279] width 43 height 43
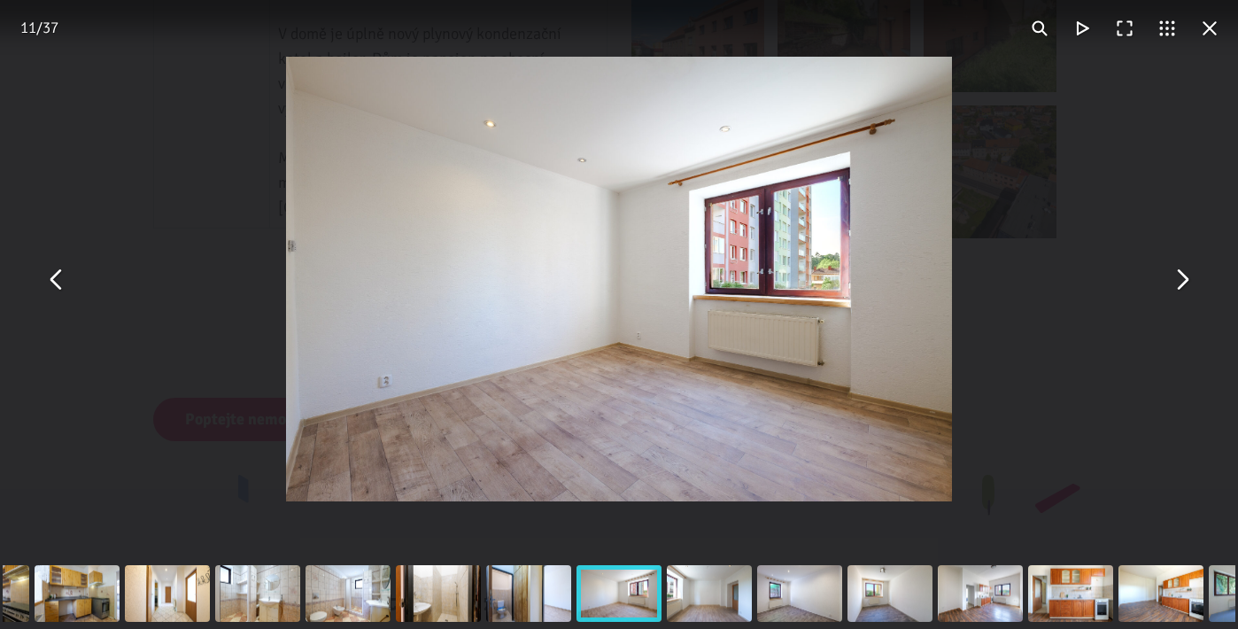
click at [1184, 283] on button "You can close this modal content with the ESC key" at bounding box center [1181, 279] width 43 height 43
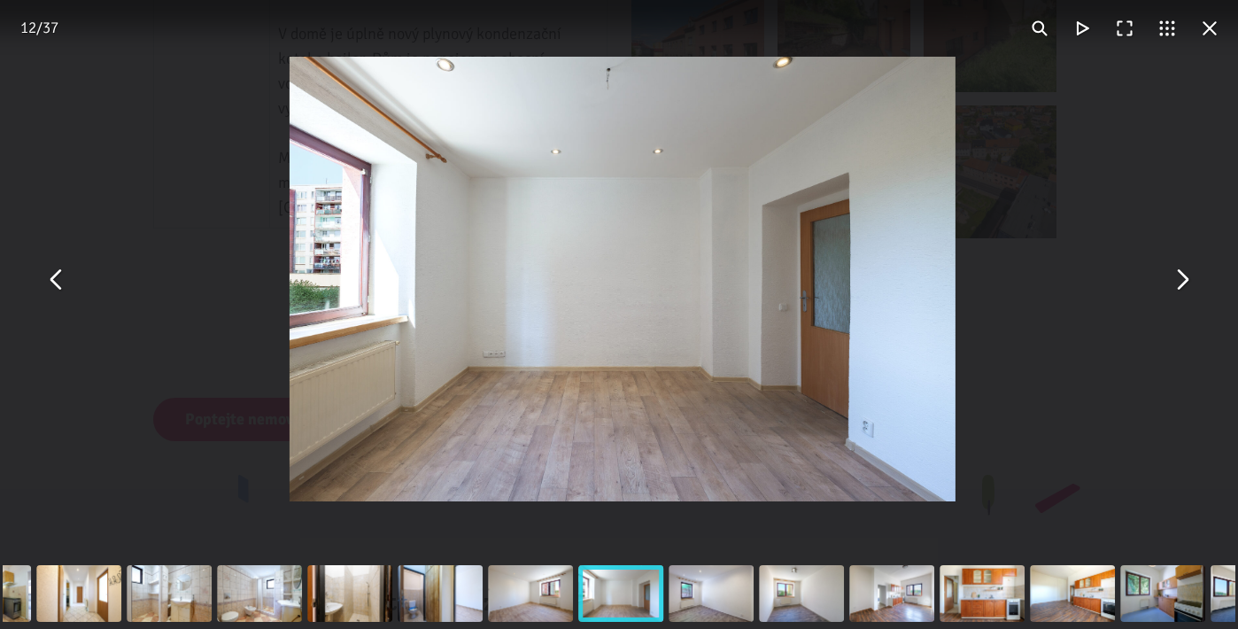
click at [1184, 283] on button "You can close this modal content with the ESC key" at bounding box center [1181, 279] width 43 height 43
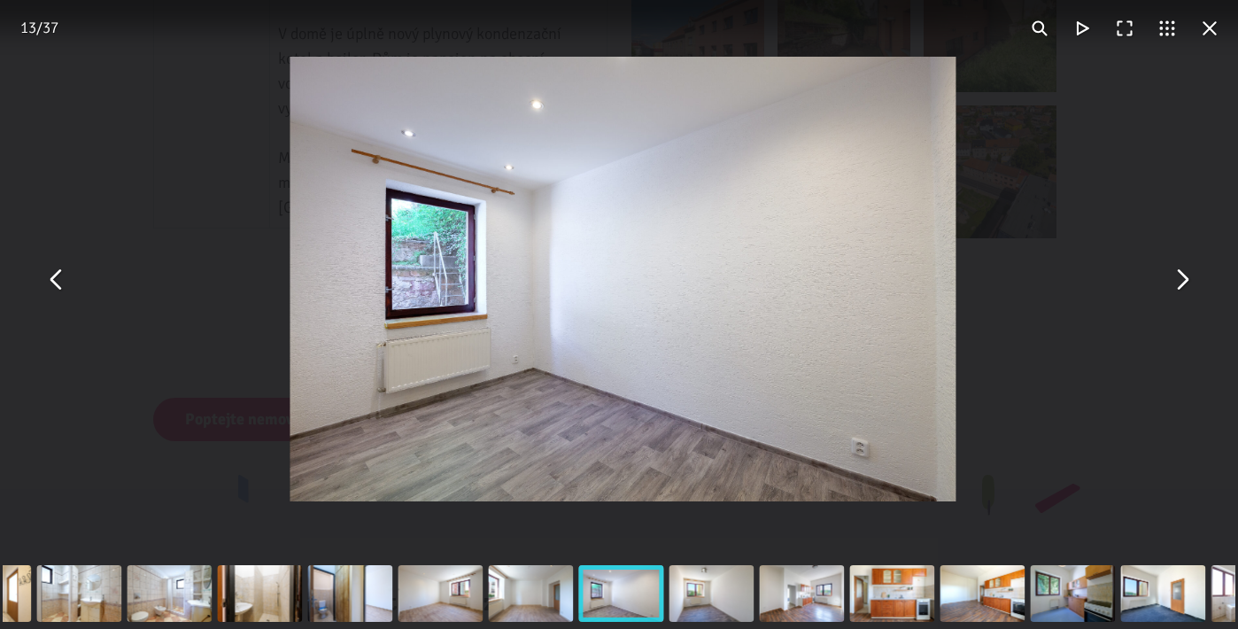
click at [1219, 37] on button "You can close this modal content with the ESC key" at bounding box center [1209, 28] width 43 height 43
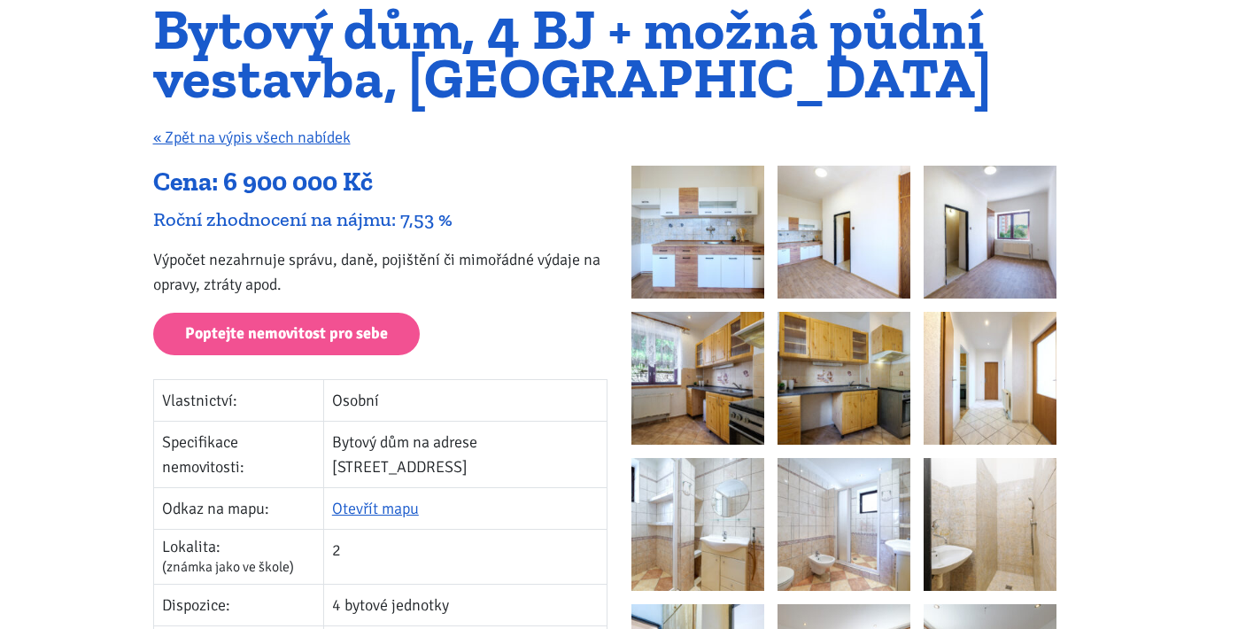
scroll to position [190, 0]
